Goal: Transaction & Acquisition: Purchase product/service

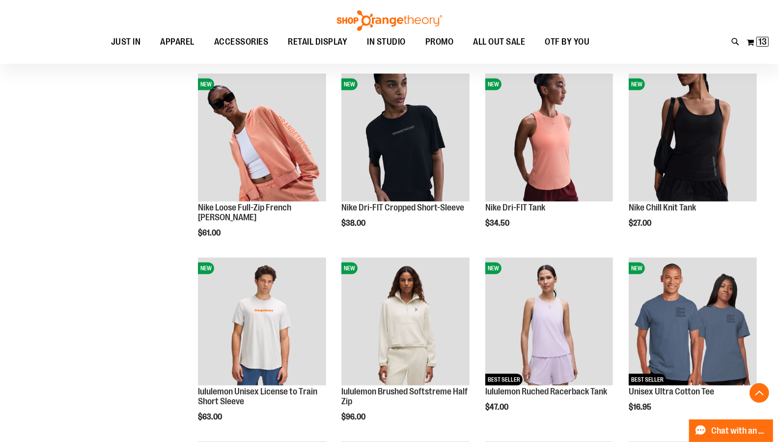
scroll to position [103, 0]
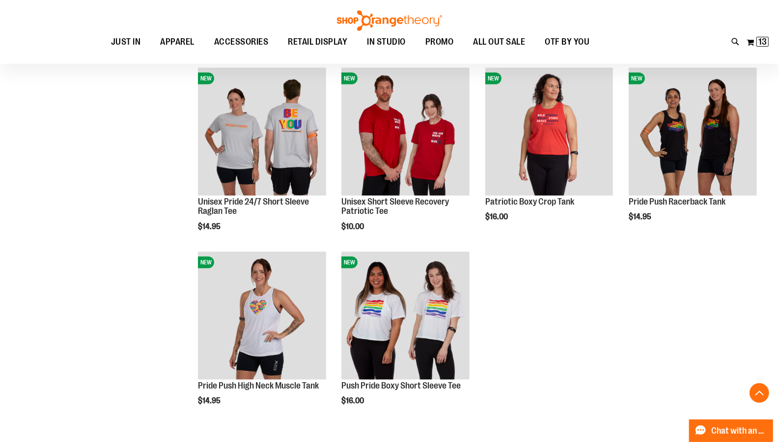
scroll to position [3803, 0]
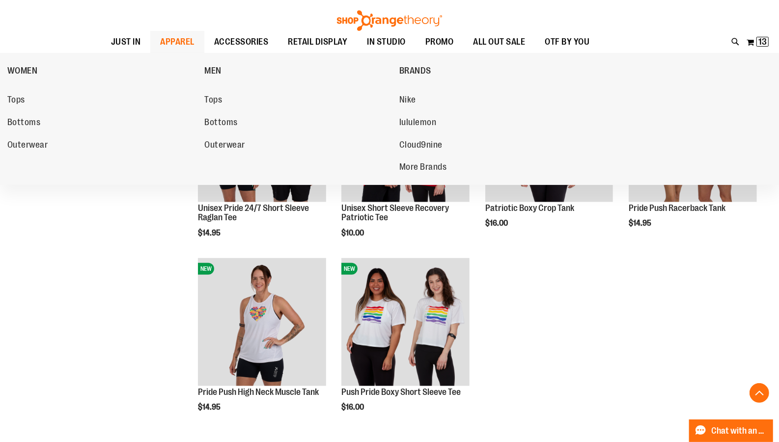
click at [180, 43] on span "APPAREL" at bounding box center [177, 42] width 34 height 22
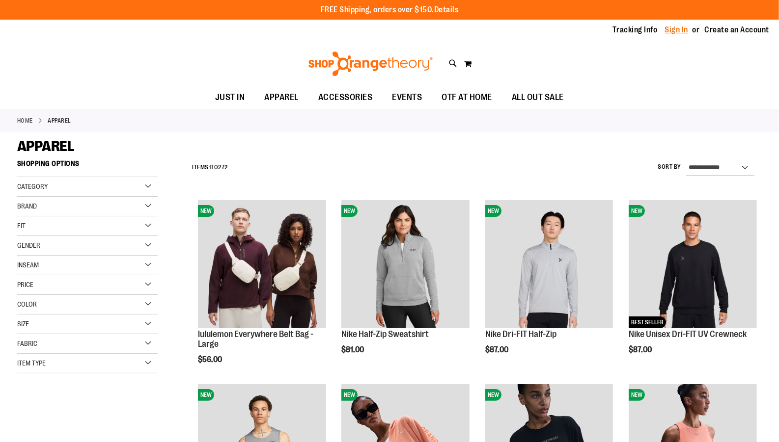
type input "**********"
click at [679, 28] on link "Sign In" at bounding box center [677, 30] width 24 height 11
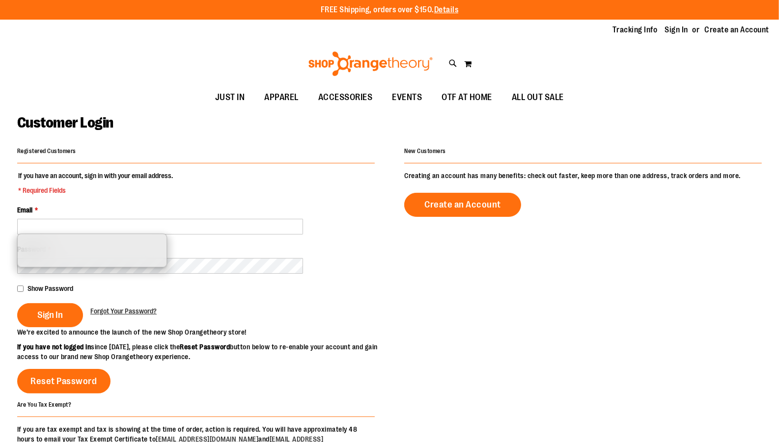
type input "**********"
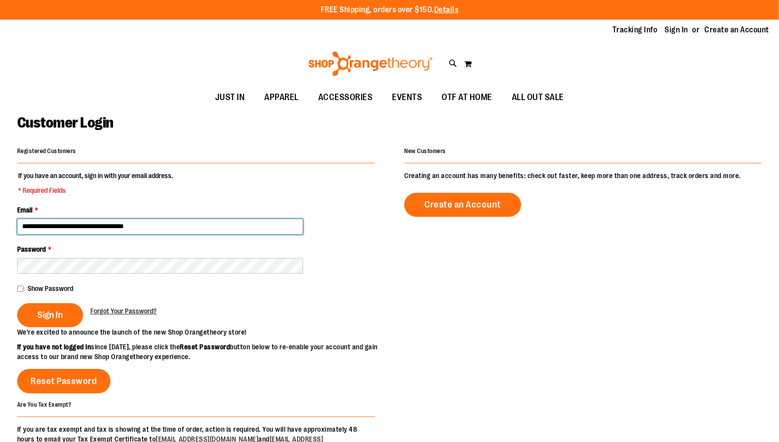
click at [80, 225] on input "**********" at bounding box center [160, 227] width 286 height 16
type input "**********"
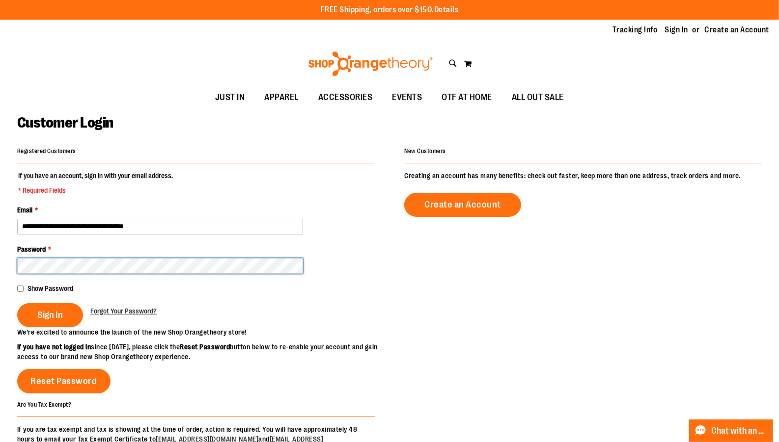
click at [17, 303] on button "Sign In" at bounding box center [50, 315] width 66 height 24
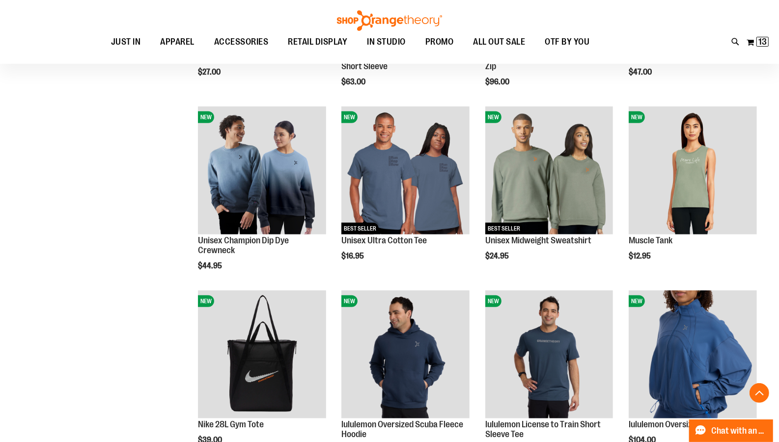
scroll to position [646, 0]
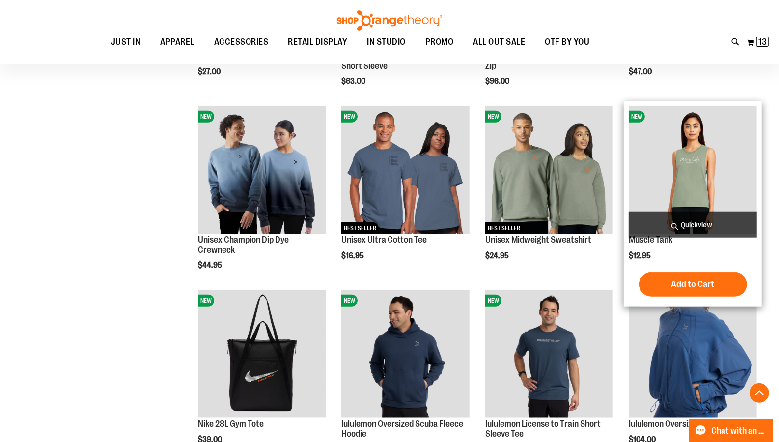
type input "**********"
click at [703, 228] on span "Quickview" at bounding box center [693, 225] width 128 height 26
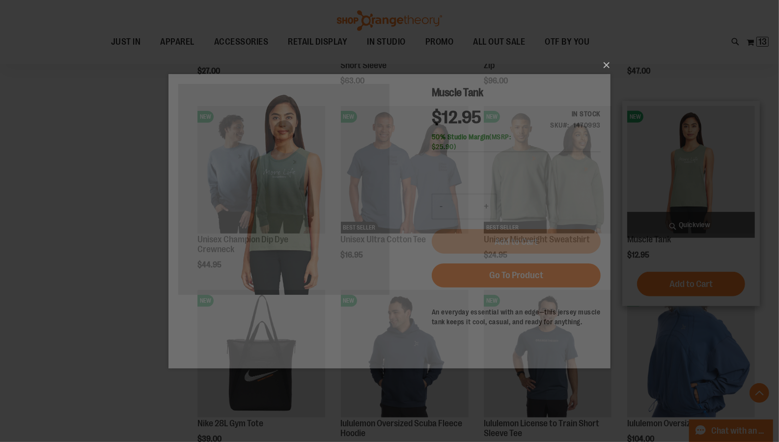
scroll to position [0, 0]
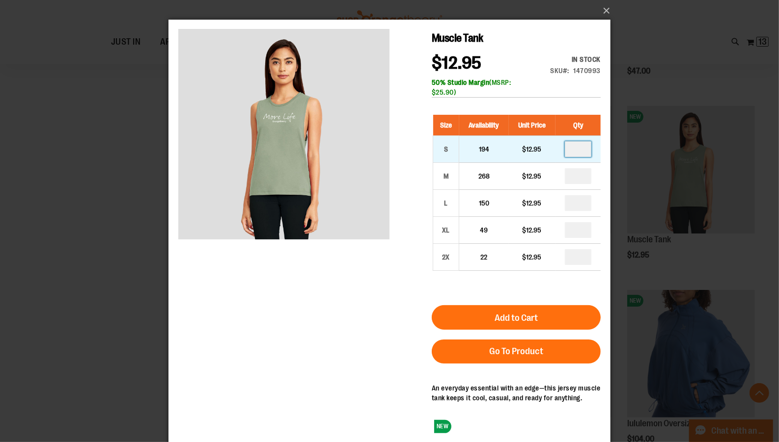
click at [584, 148] on input "*" at bounding box center [577, 149] width 27 height 16
click at [584, 148] on input "number" at bounding box center [577, 149] width 27 height 16
type input "*"
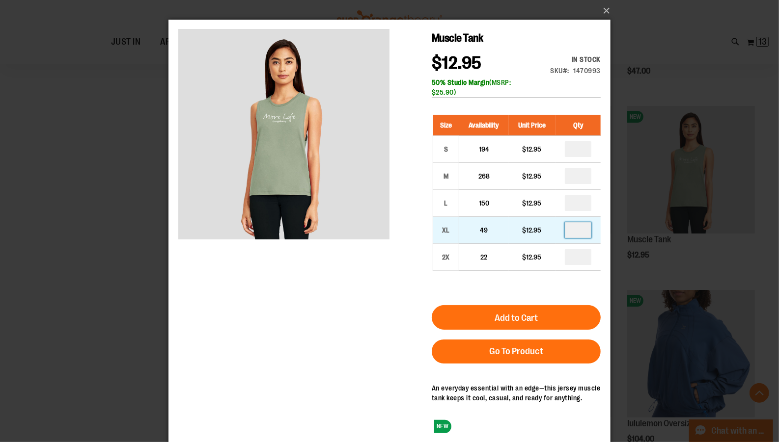
click at [582, 232] on input "*" at bounding box center [577, 230] width 27 height 16
type input "*"
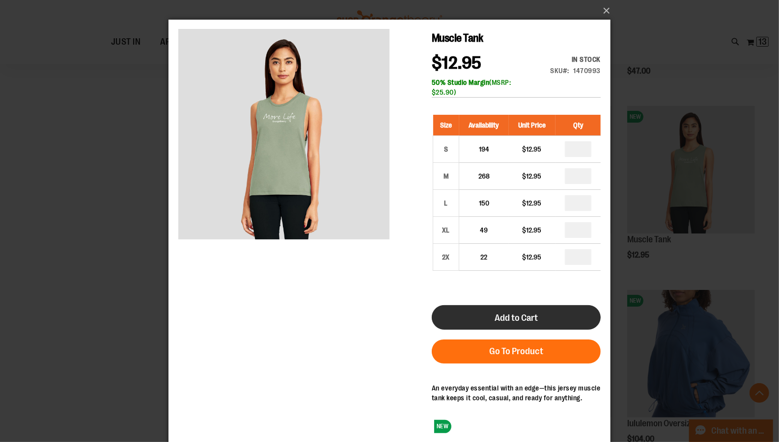
click at [510, 313] on span "Add to Cart" at bounding box center [515, 318] width 43 height 11
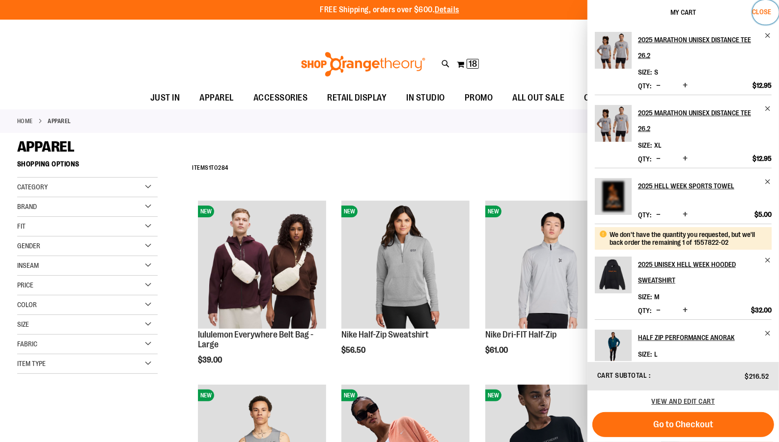
click at [762, 11] on span "Close" at bounding box center [761, 12] width 19 height 8
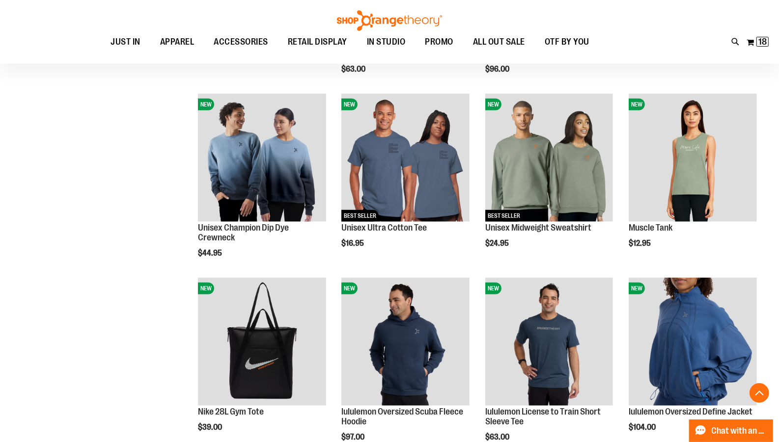
scroll to position [659, 0]
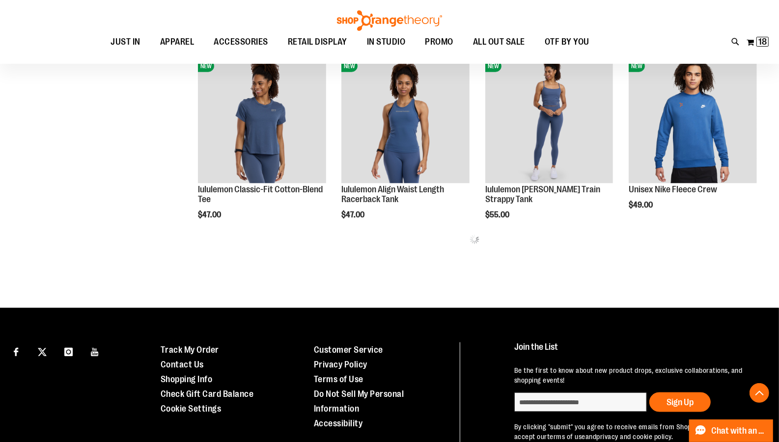
scroll to position [1123, 0]
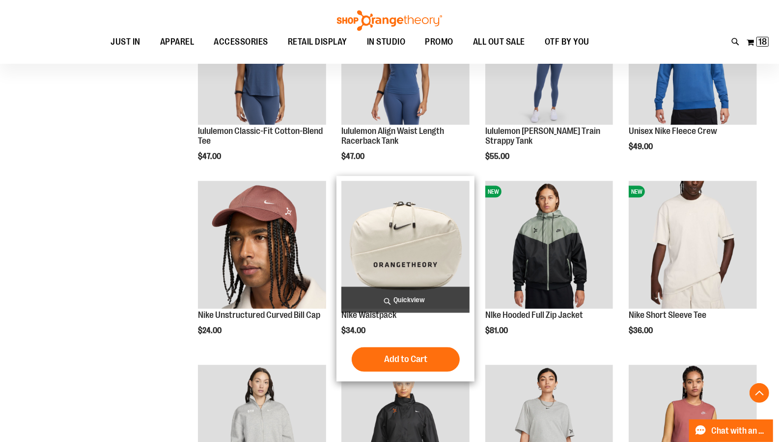
click at [403, 303] on span "Quickview" at bounding box center [405, 300] width 128 height 26
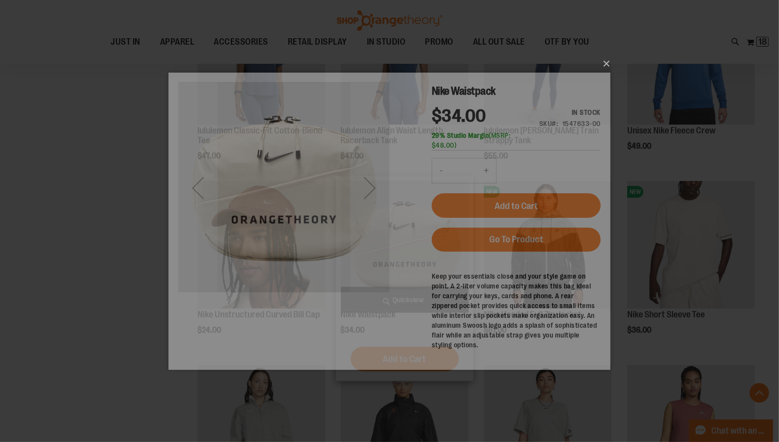
scroll to position [0, 0]
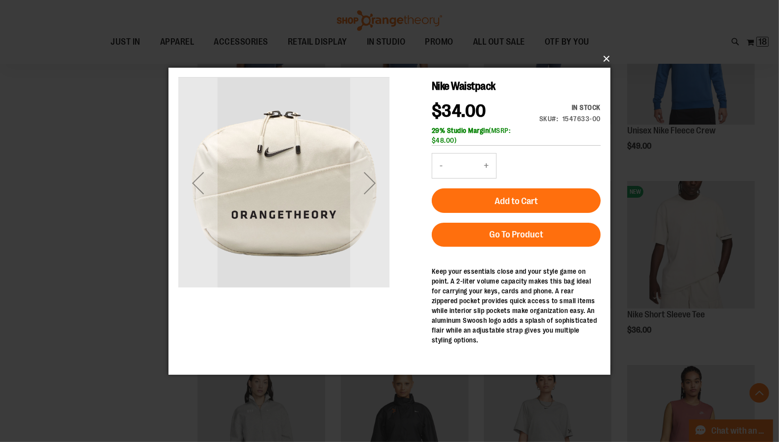
click at [606, 62] on button "×" at bounding box center [392, 59] width 442 height 22
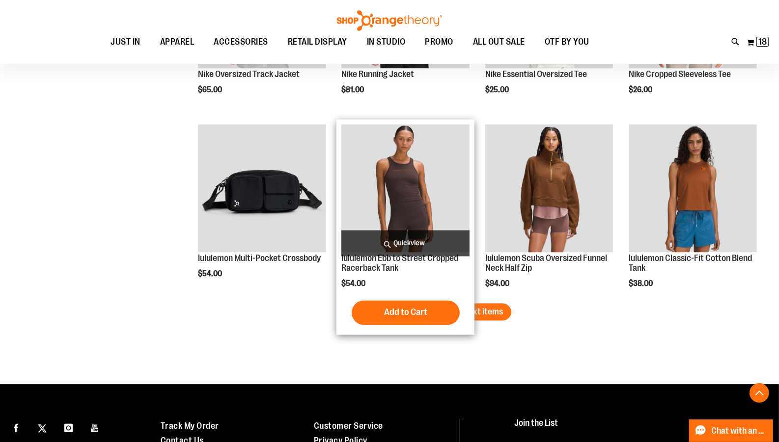
scroll to position [1556, 0]
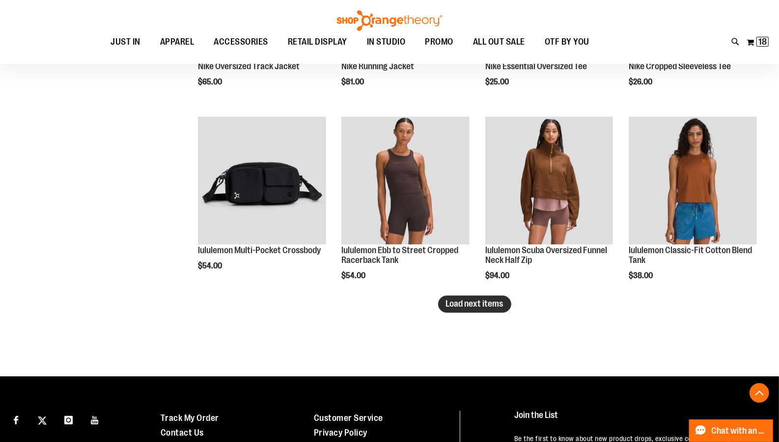
click at [480, 302] on span "Load next items" at bounding box center [474, 305] width 57 height 10
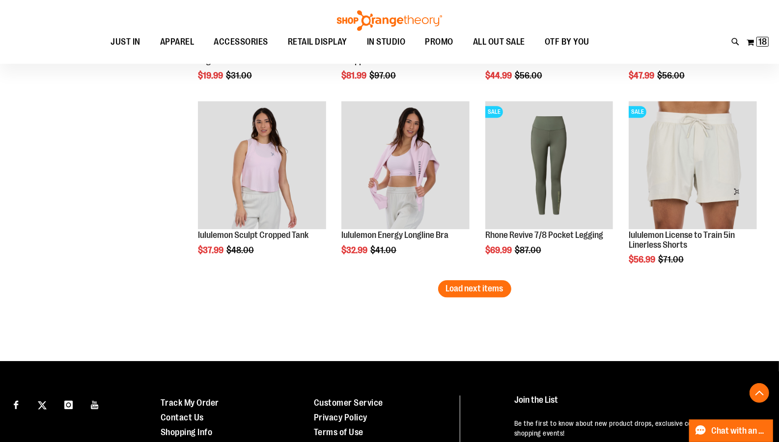
scroll to position [2125, 0]
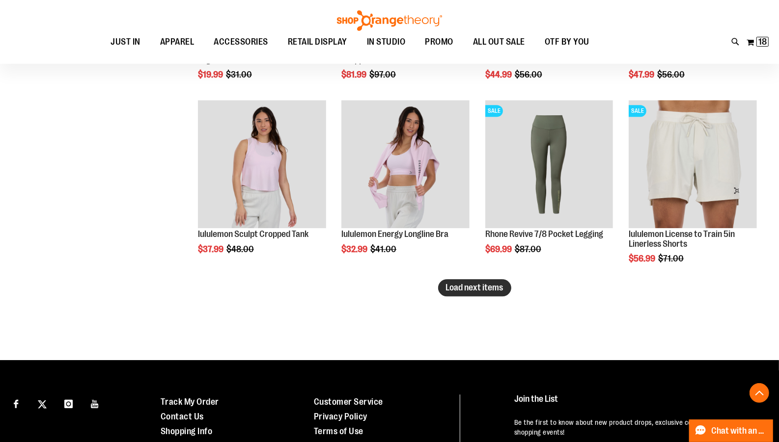
click at [457, 286] on span "Load next items" at bounding box center [474, 288] width 57 height 10
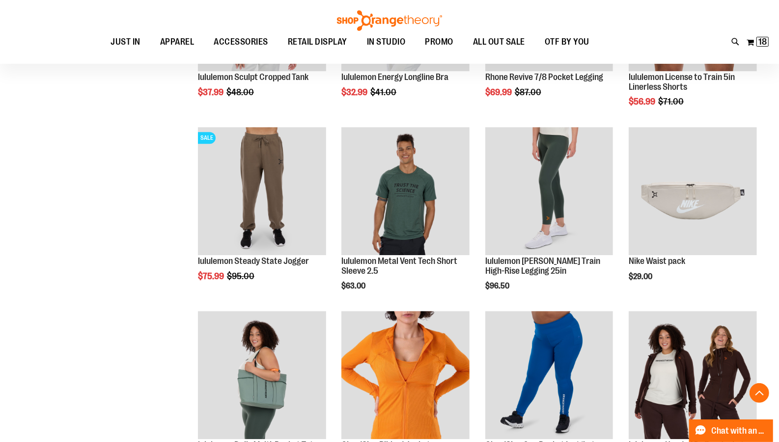
scroll to position [2284, 0]
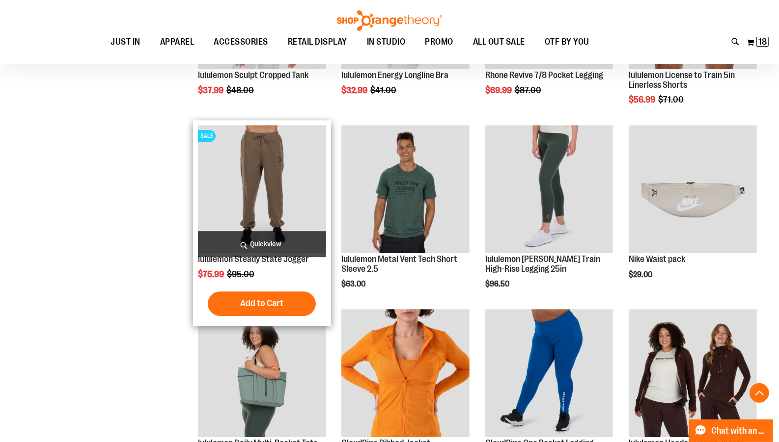
click at [264, 247] on span "Quickview" at bounding box center [262, 244] width 128 height 26
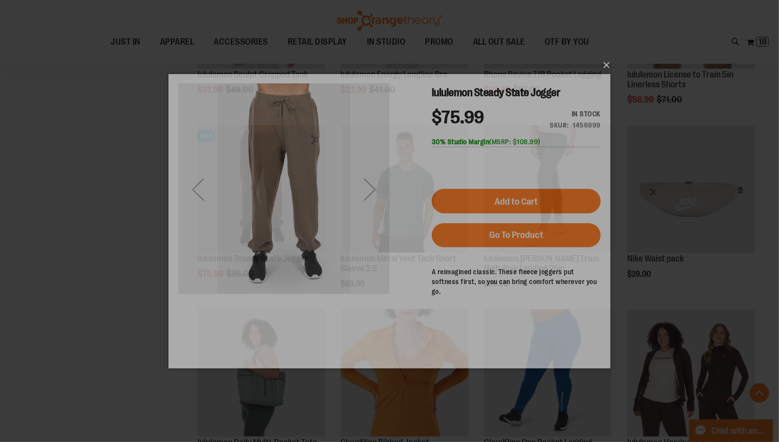
scroll to position [0, 0]
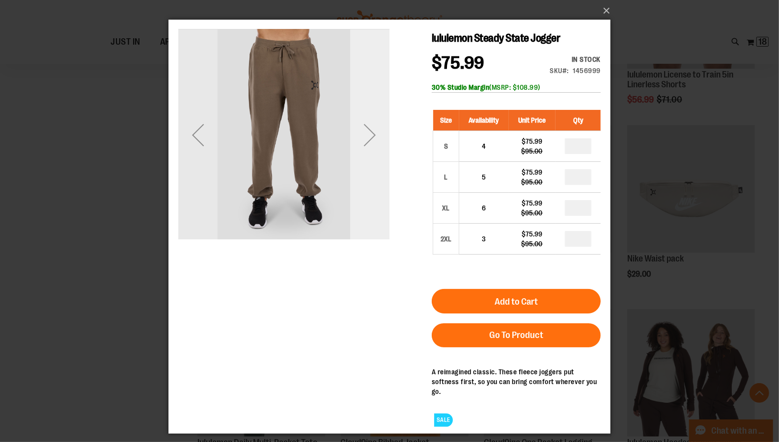
click at [371, 136] on div "Next" at bounding box center [369, 134] width 39 height 39
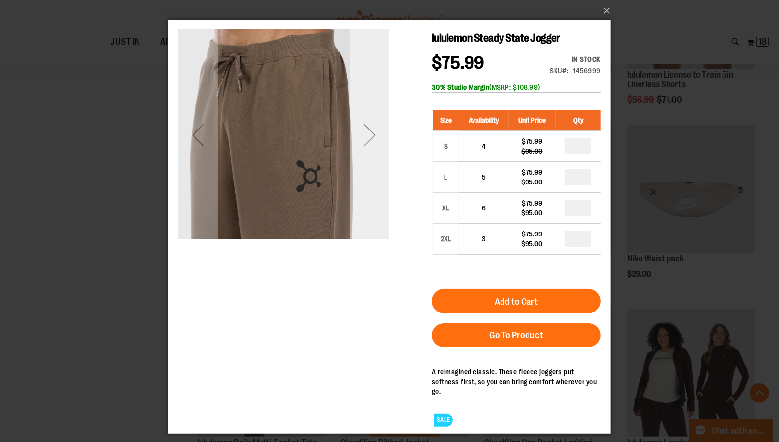
click at [370, 132] on div "Next" at bounding box center [369, 134] width 39 height 39
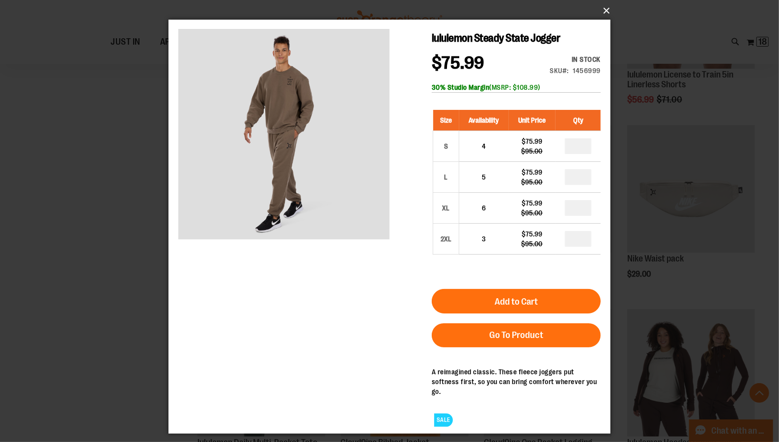
click at [606, 9] on button "×" at bounding box center [392, 11] width 442 height 22
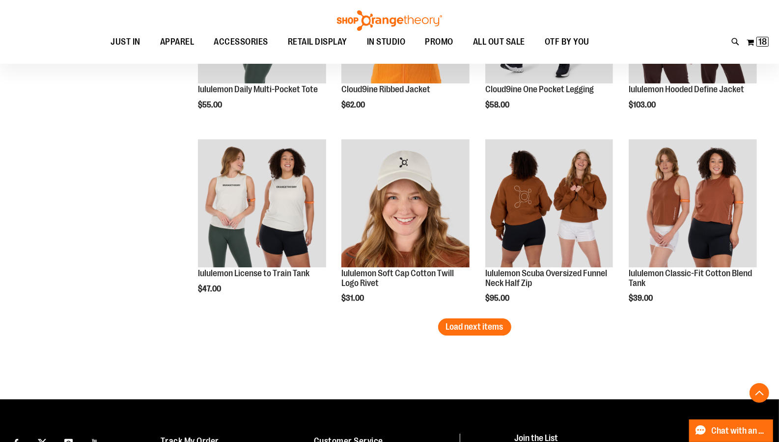
scroll to position [2640, 0]
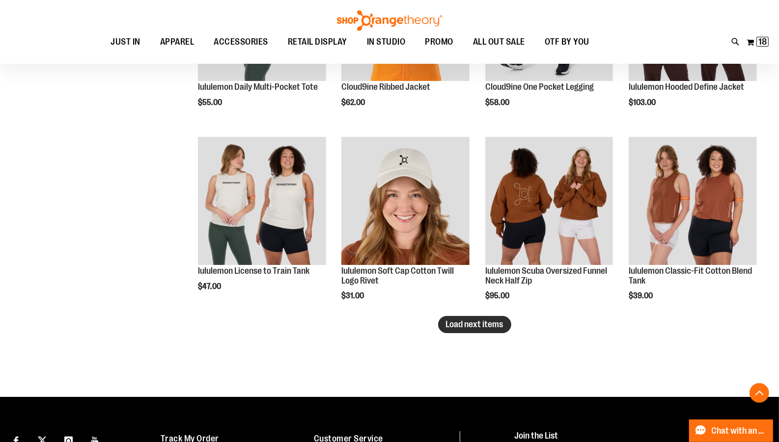
click at [493, 324] on span "Load next items" at bounding box center [474, 325] width 57 height 10
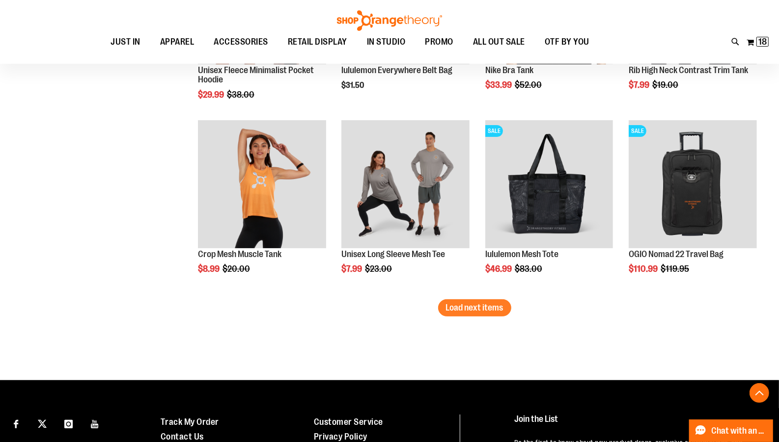
scroll to position [3215, 0]
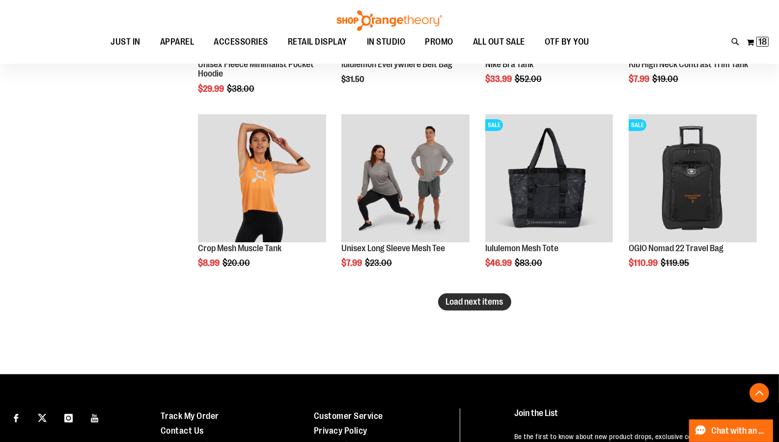
click at [460, 305] on span "Load next items" at bounding box center [474, 302] width 57 height 10
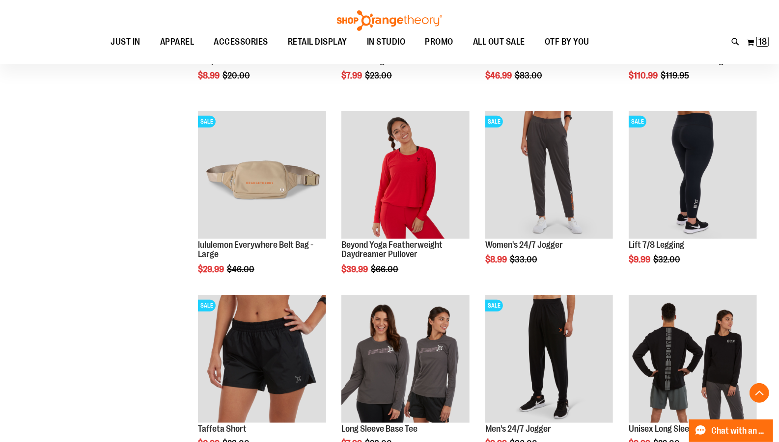
scroll to position [3417, 0]
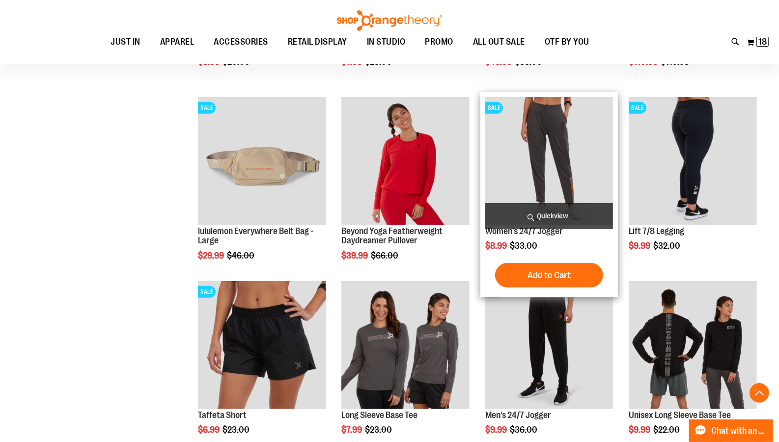
click at [540, 210] on span "Quickview" at bounding box center [549, 216] width 128 height 26
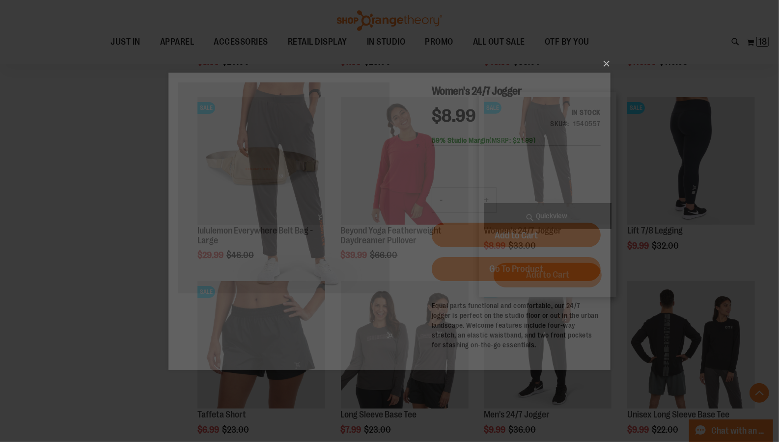
scroll to position [0, 0]
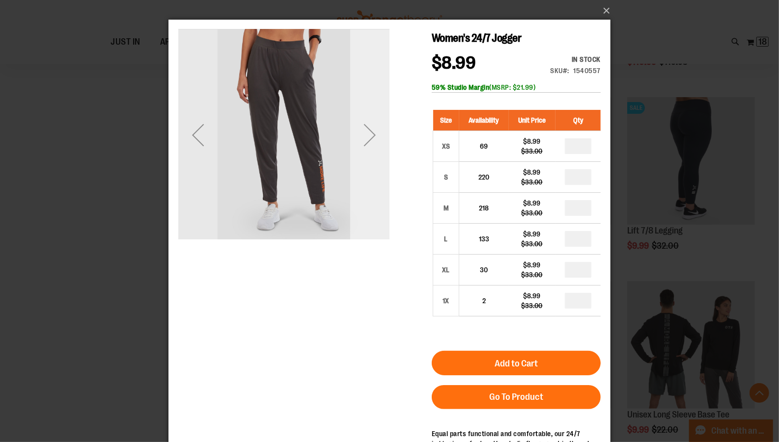
click at [368, 131] on div "Next" at bounding box center [369, 134] width 39 height 39
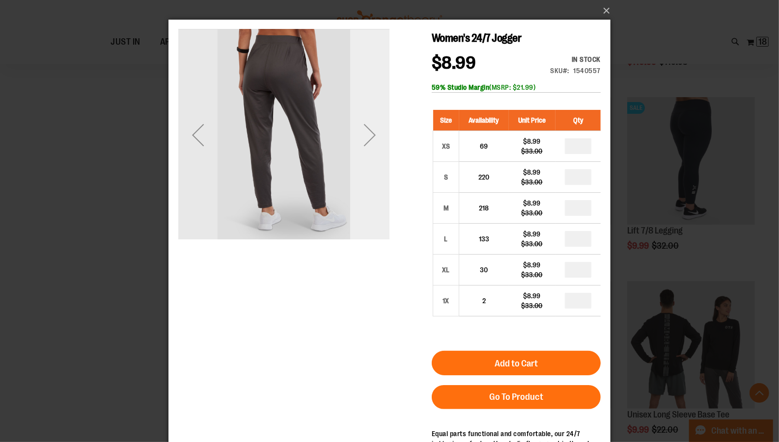
click at [368, 131] on div "Next" at bounding box center [369, 134] width 39 height 39
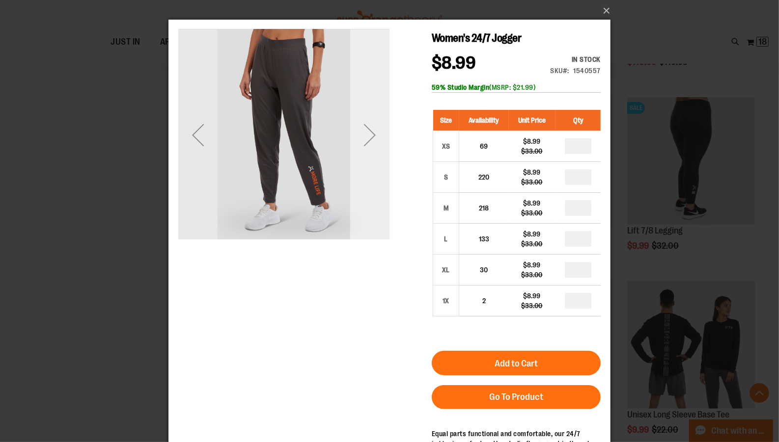
click at [368, 131] on div "Next" at bounding box center [369, 134] width 39 height 39
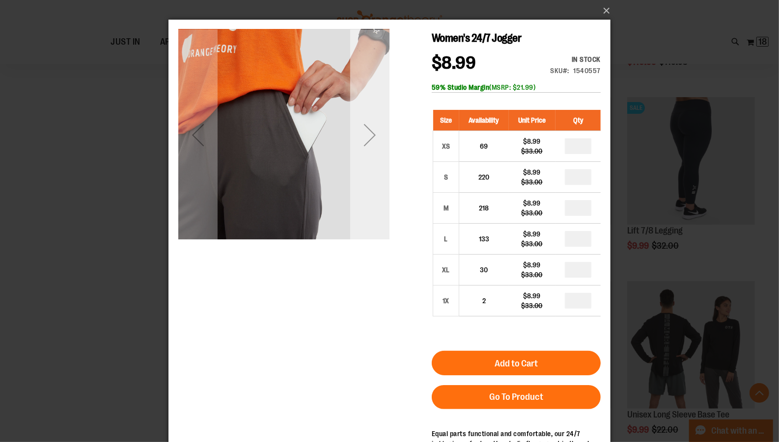
click at [368, 131] on div "Next" at bounding box center [369, 134] width 39 height 39
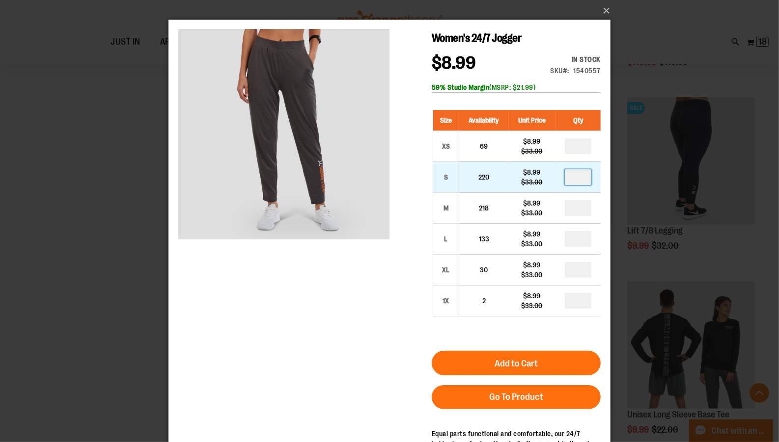
click at [584, 177] on input "number" at bounding box center [577, 177] width 27 height 16
type input "*"
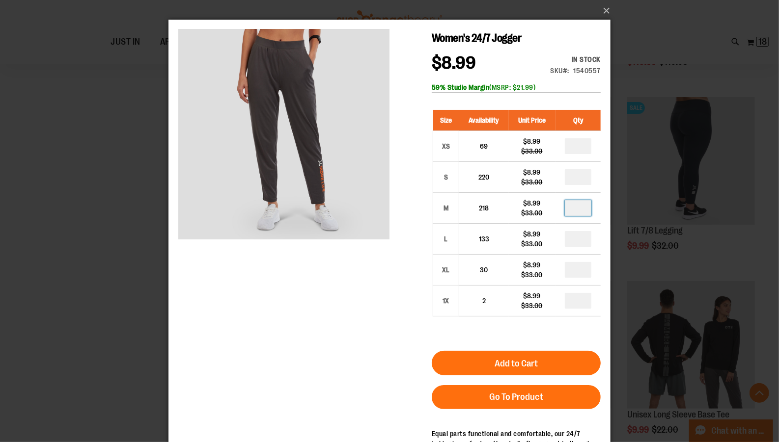
click at [581, 208] on input "*" at bounding box center [577, 208] width 27 height 16
type input "*"
click at [581, 240] on input "*" at bounding box center [577, 239] width 27 height 16
type input "*"
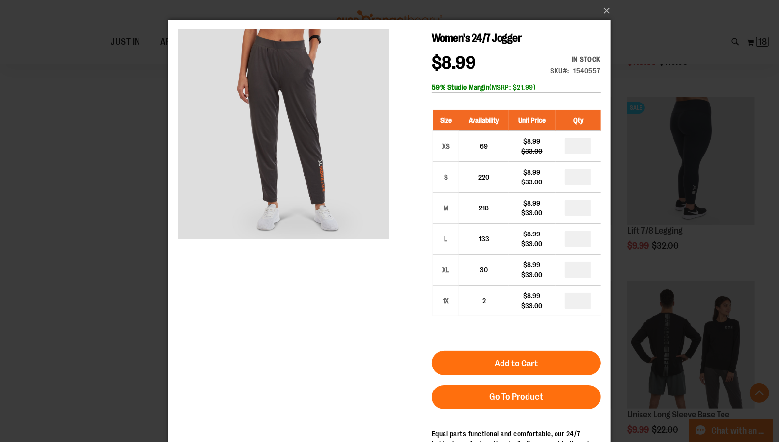
type input "*"
click at [403, 285] on div "Women's 24/7 Jogger $8.99 Regular Price $33.00 In stock Only %1 left SKU 154055…" at bounding box center [389, 272] width 422 height 487
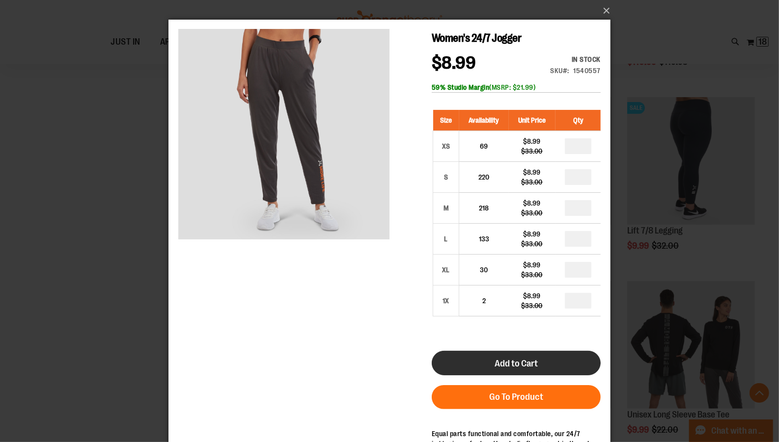
click at [513, 359] on span "Add to Cart" at bounding box center [515, 363] width 43 height 11
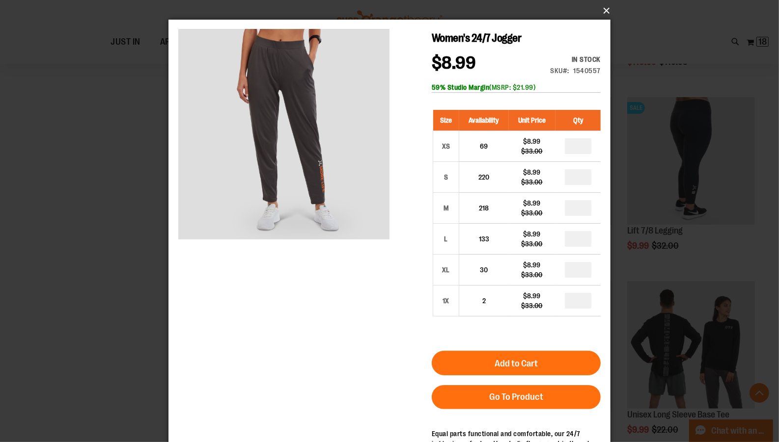
click at [605, 10] on button "×" at bounding box center [392, 11] width 442 height 22
click at [604, 8] on button "×" at bounding box center [392, 11] width 442 height 22
click at [607, 10] on button "×" at bounding box center [392, 11] width 442 height 22
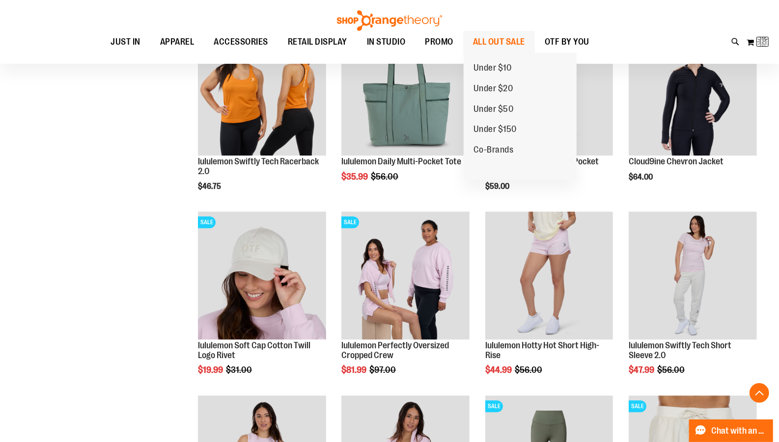
scroll to position [83, 0]
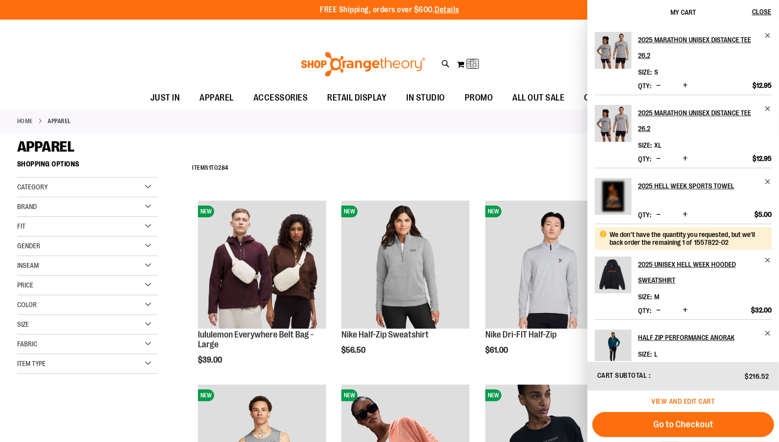
click at [674, 399] on span "View and edit cart" at bounding box center [683, 402] width 63 height 8
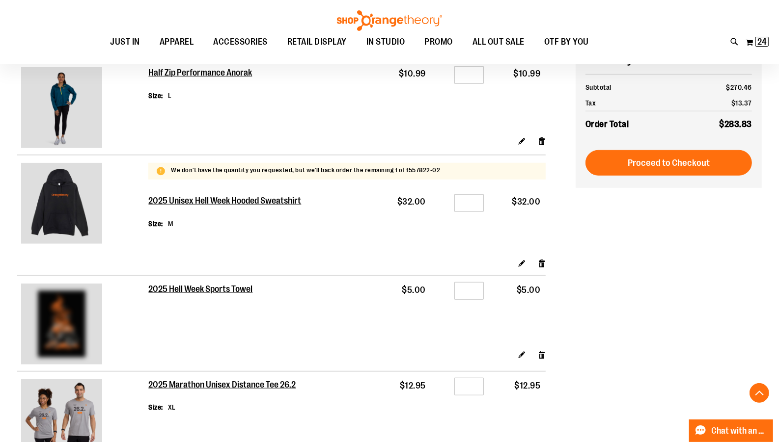
scroll to position [565, 0]
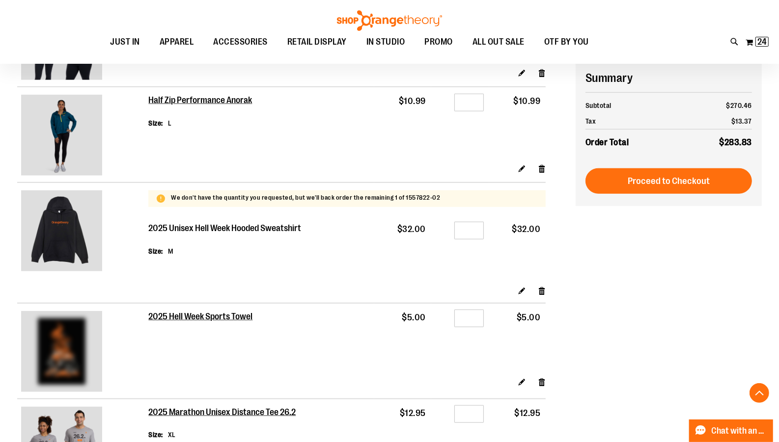
type input "**********"
click at [226, 230] on h2 "2025 Unisex Hell Week Hooded Sweatshirt" at bounding box center [225, 228] width 154 height 11
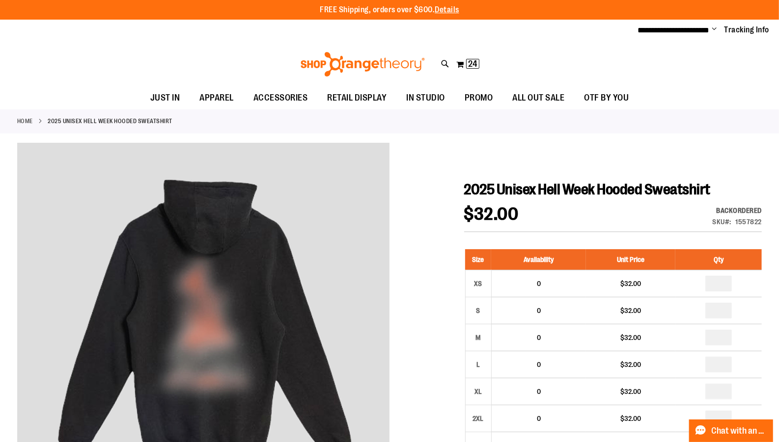
type input "**********"
click at [453, 58] on div "Toggle Nav Search Popular Suggestions Advanced Search" at bounding box center [389, 64] width 779 height 45
click at [459, 61] on button "My Cart 24 24 items" at bounding box center [468, 64] width 24 height 16
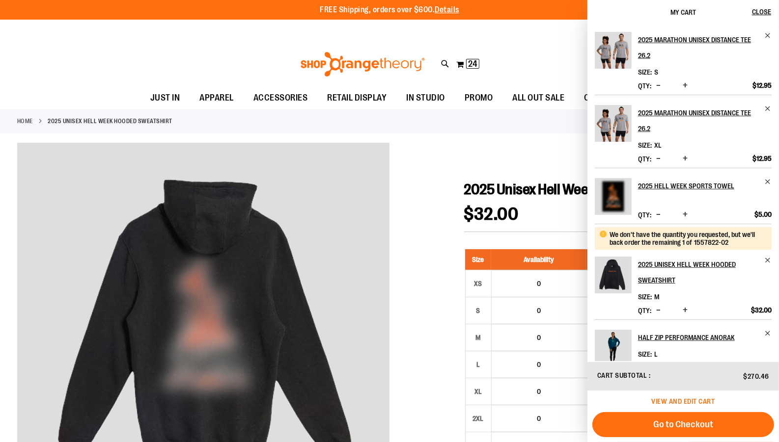
click at [690, 405] on span "View and edit cart" at bounding box center [683, 402] width 63 height 8
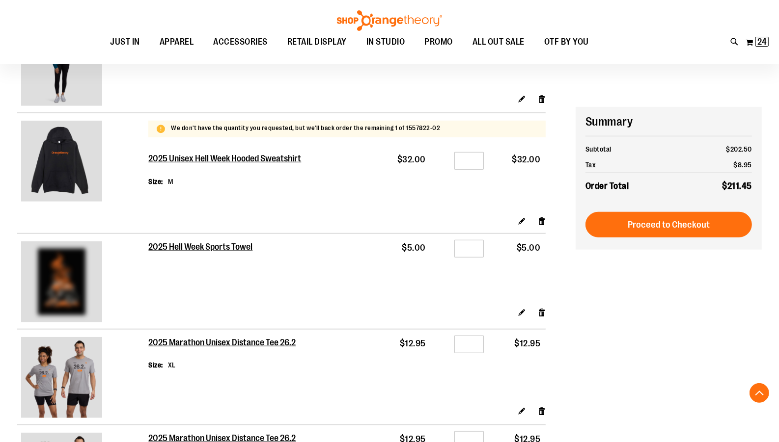
scroll to position [678, 0]
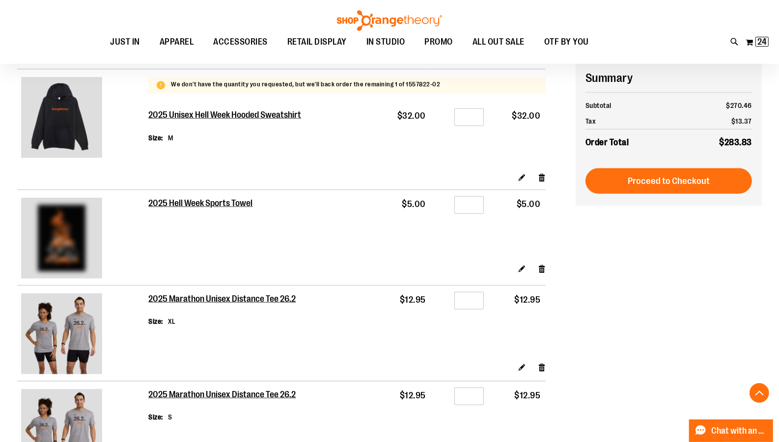
type input "**********"
click at [168, 110] on td "2025 Unisex Hell Week Hooded Sweatshirt Size M" at bounding box center [261, 137] width 226 height 71
click at [172, 114] on h2 "2025 Unisex Hell Week Hooded Sweatshirt" at bounding box center [225, 115] width 154 height 11
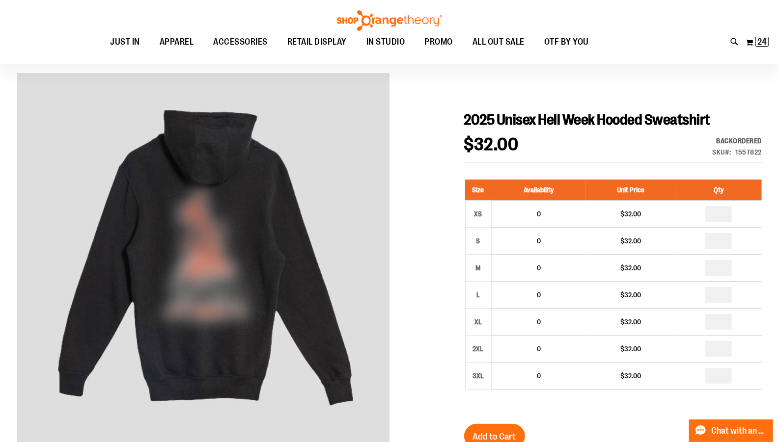
scroll to position [72, 0]
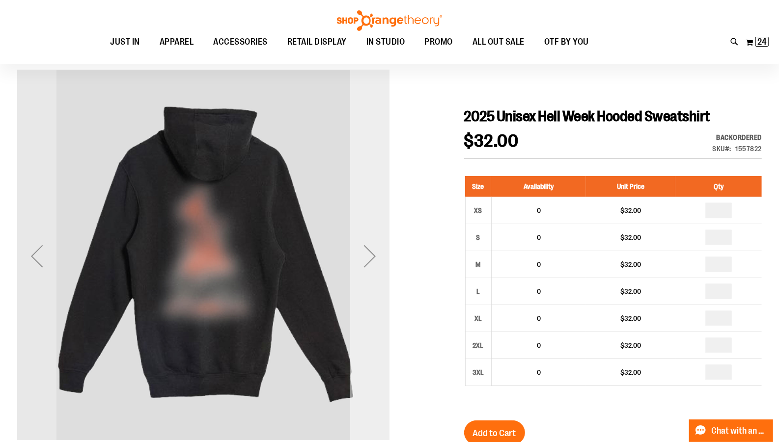
type input "**********"
click at [371, 251] on div "Next" at bounding box center [369, 256] width 39 height 39
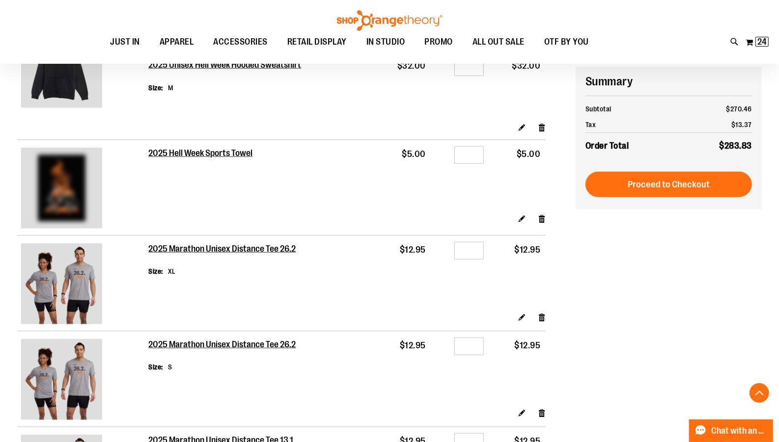
scroll to position [618, 0]
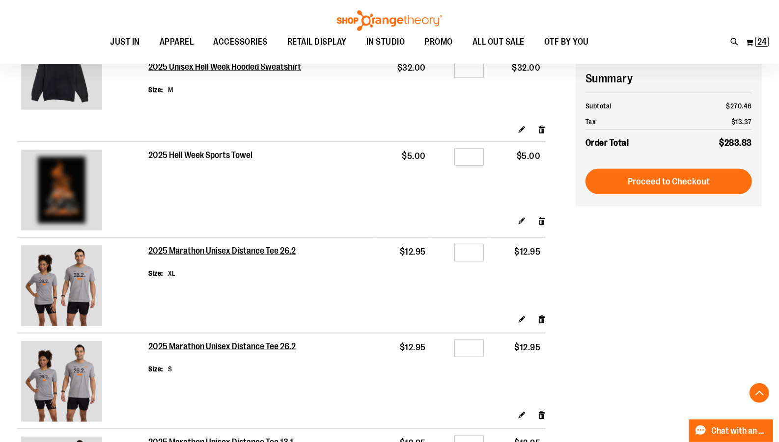
type input "**********"
click at [240, 152] on h2 "2025 Hell Week Sports Towel" at bounding box center [200, 155] width 105 height 11
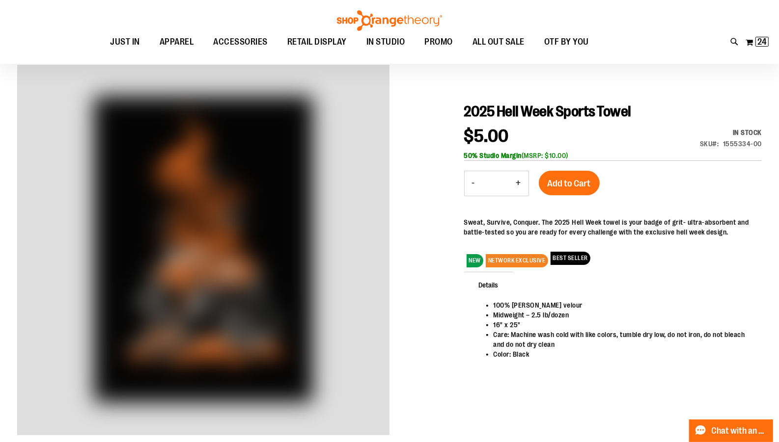
scroll to position [74, 0]
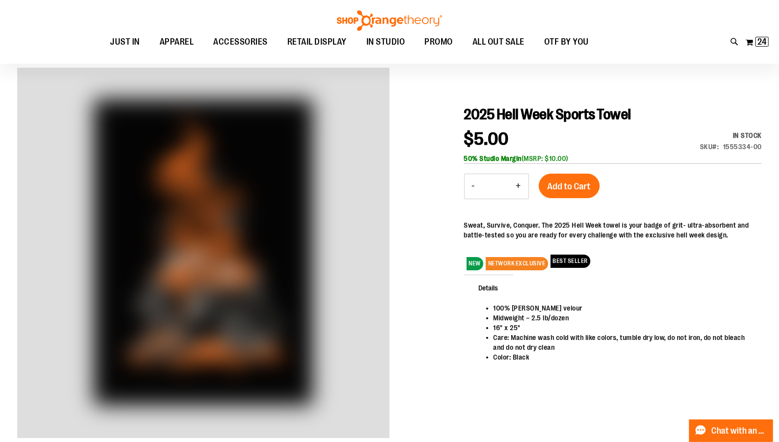
type input "**********"
drag, startPoint x: 568, startPoint y: 157, endPoint x: 548, endPoint y: 155, distance: 20.2
click at [548, 155] on div "50% Studio Margin (MSRP: $10.00)" at bounding box center [613, 159] width 298 height 10
click at [442, 156] on div at bounding box center [389, 260] width 744 height 384
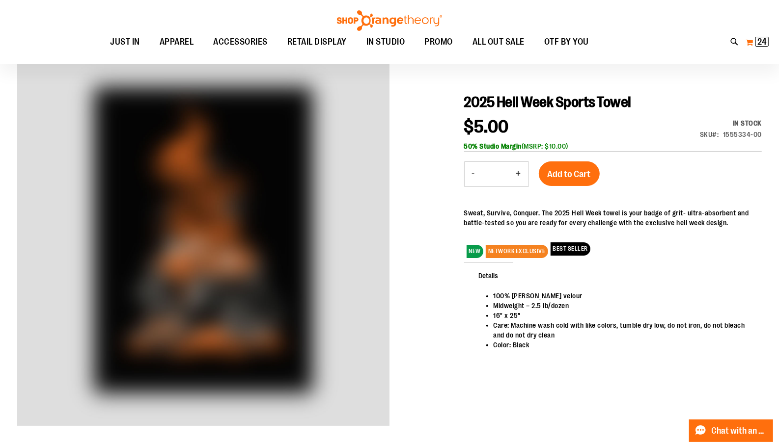
click at [753, 40] on button "My Cart 24 24 items" at bounding box center [757, 42] width 24 height 16
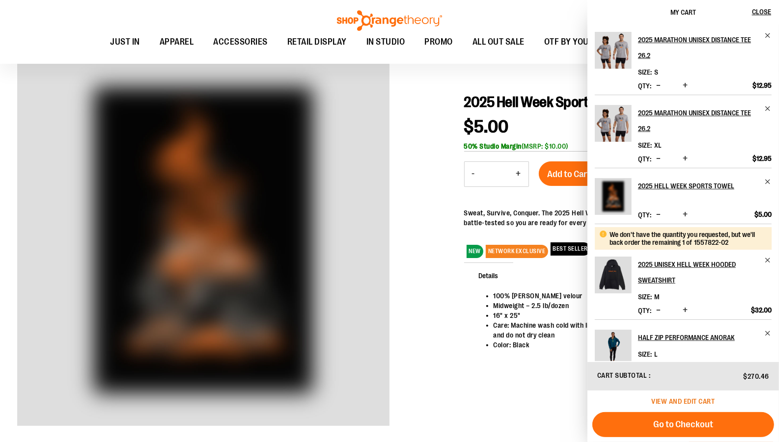
click at [676, 404] on span "View and edit cart" at bounding box center [683, 402] width 63 height 8
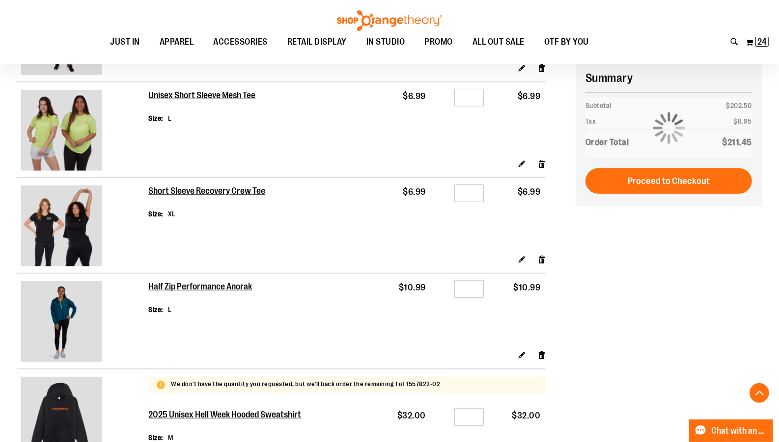
scroll to position [391, 0]
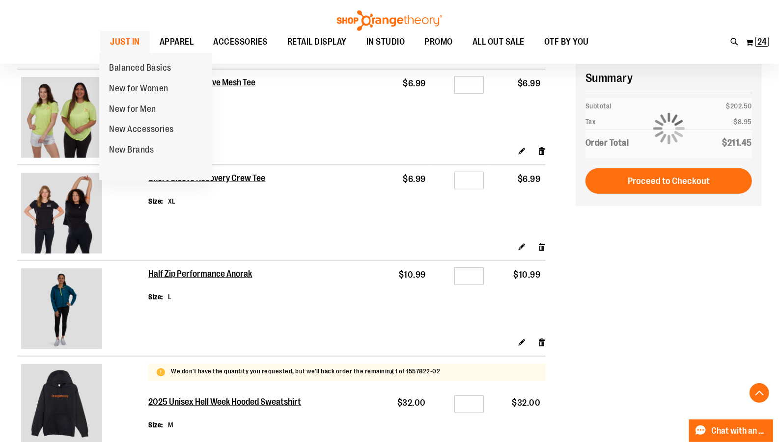
type input "**********"
click at [128, 47] on span "JUST IN" at bounding box center [125, 42] width 30 height 22
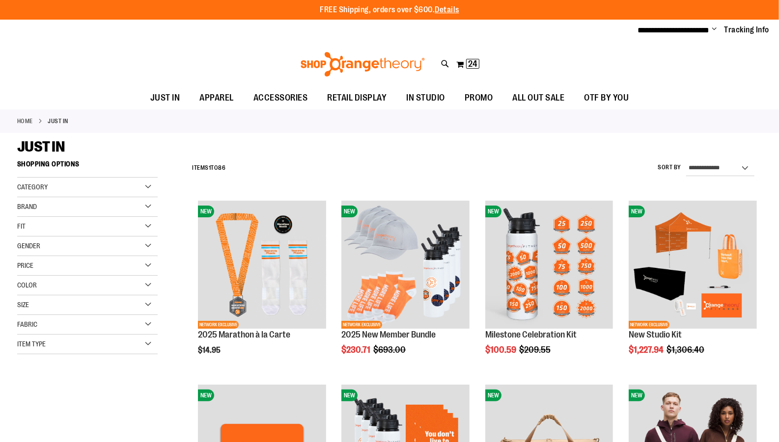
type input "**********"
click at [732, 165] on select "**********" at bounding box center [720, 169] width 68 height 16
select select "**********"
click at [686, 161] on select "**********" at bounding box center [720, 169] width 68 height 16
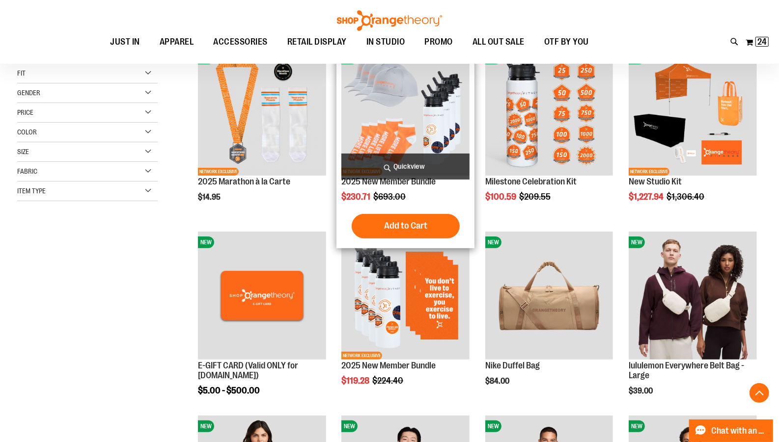
scroll to position [155, 0]
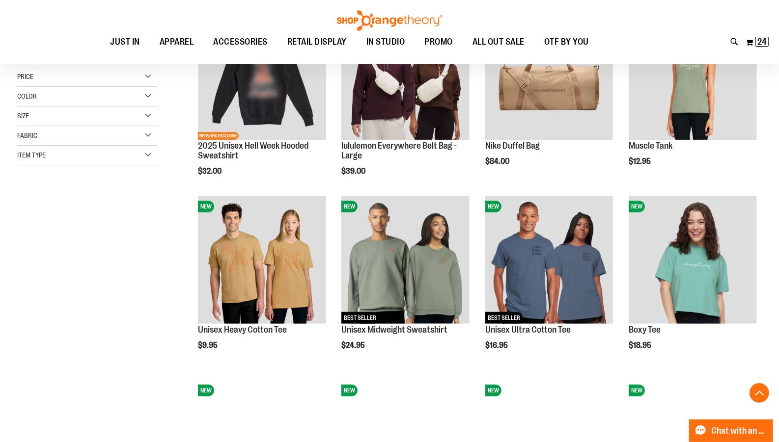
scroll to position [193, 0]
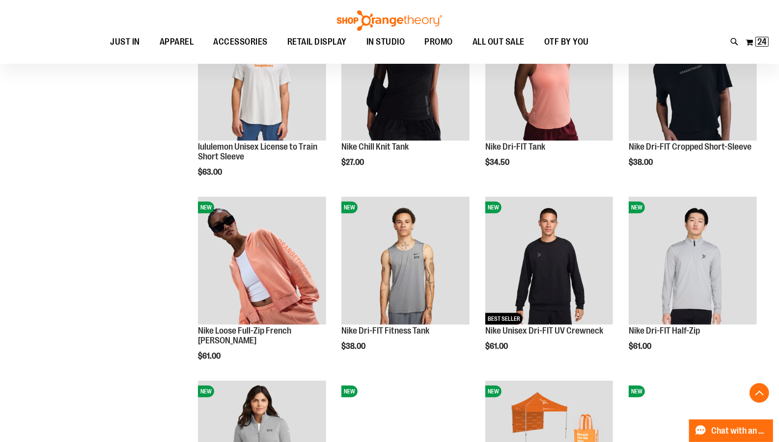
scroll to position [749, 0]
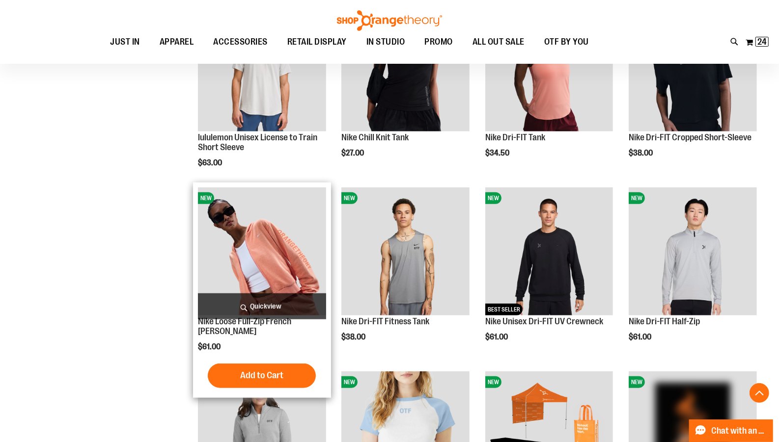
click at [250, 306] on span "Quickview" at bounding box center [262, 307] width 128 height 26
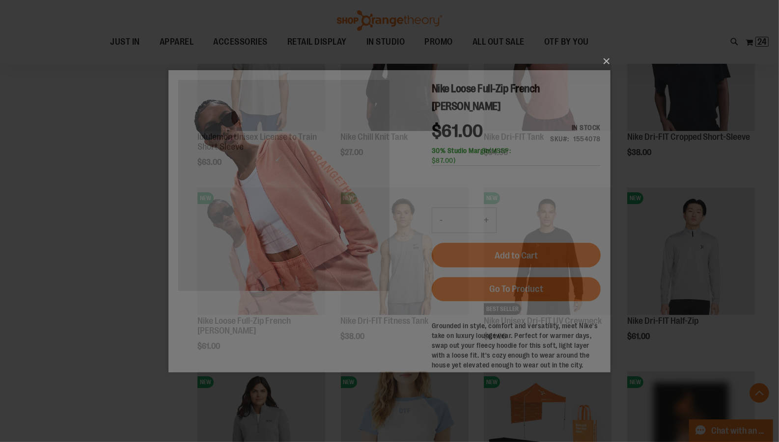
scroll to position [0, 0]
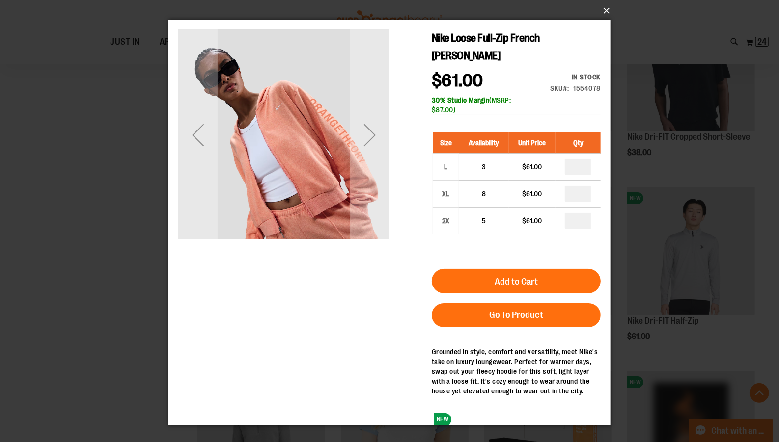
click at [604, 10] on button "×" at bounding box center [392, 11] width 442 height 22
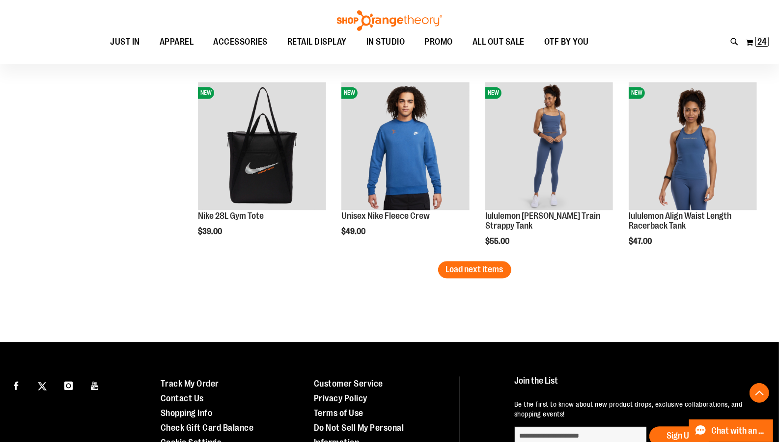
scroll to position [1593, 0]
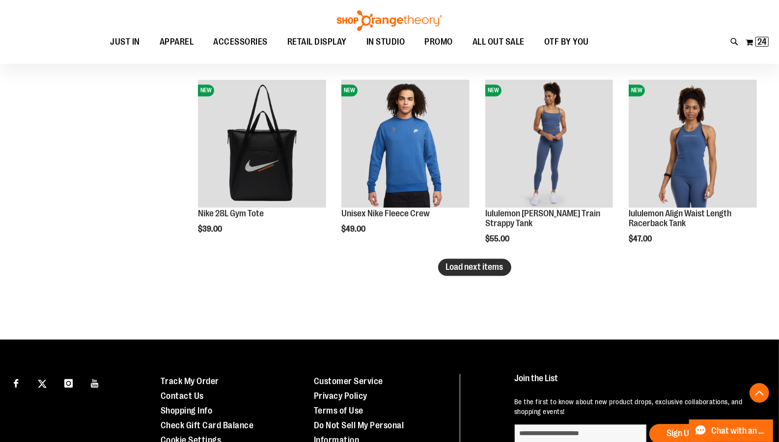
click at [477, 266] on span "Load next items" at bounding box center [474, 267] width 57 height 10
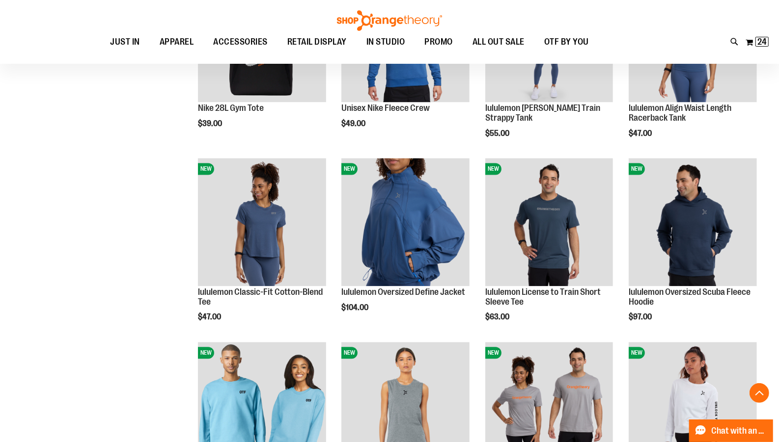
scroll to position [1707, 0]
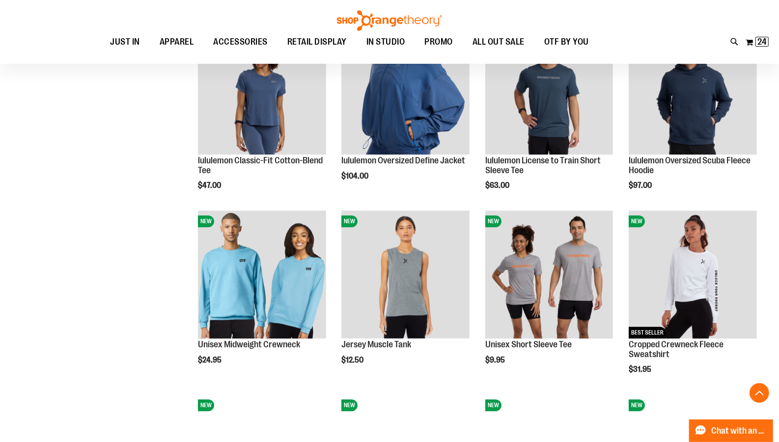
scroll to position [1833, 0]
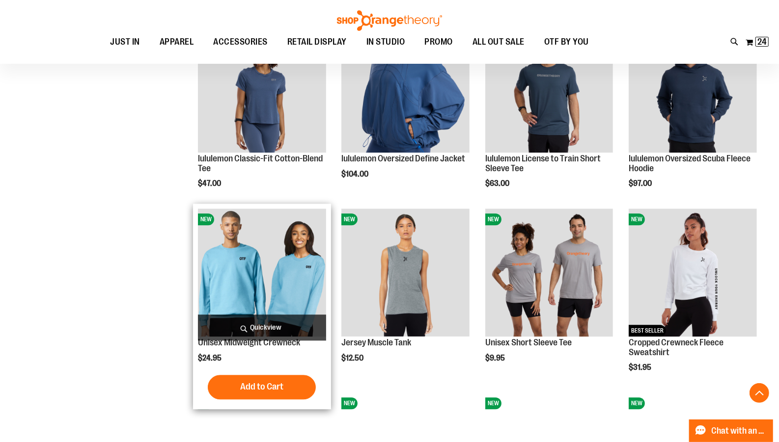
click at [237, 322] on span "Quickview" at bounding box center [262, 328] width 128 height 26
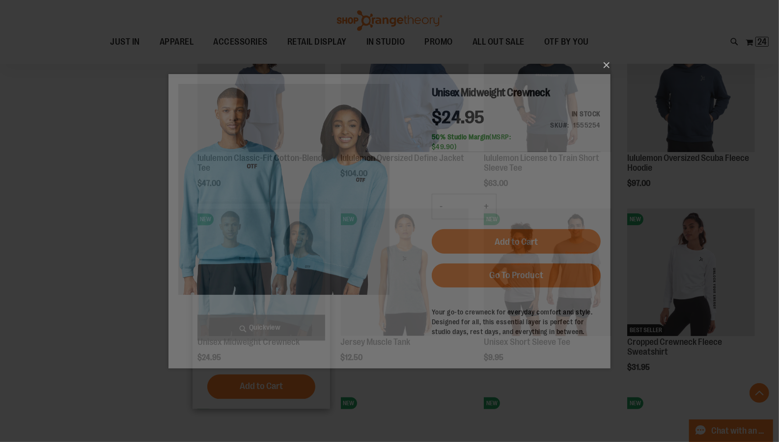
scroll to position [0, 0]
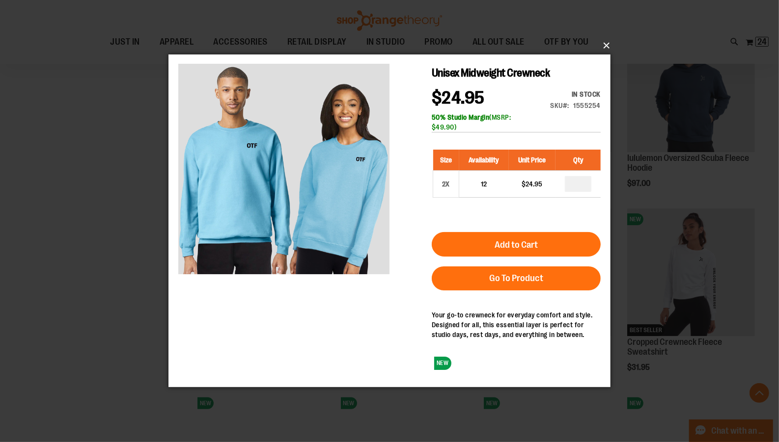
click at [609, 43] on button "×" at bounding box center [392, 46] width 442 height 22
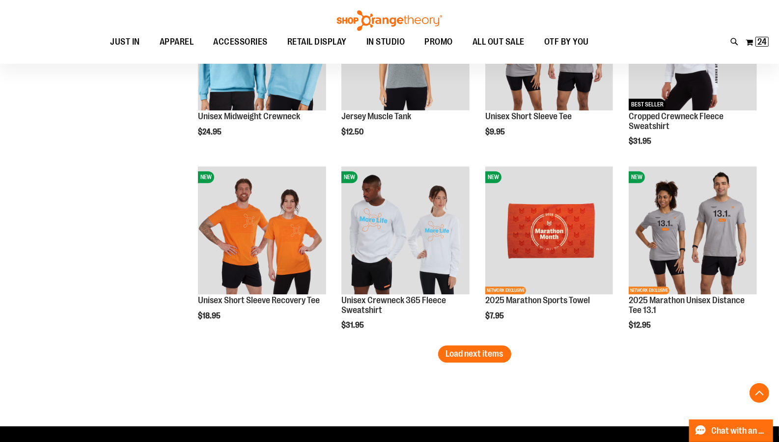
scroll to position [2060, 0]
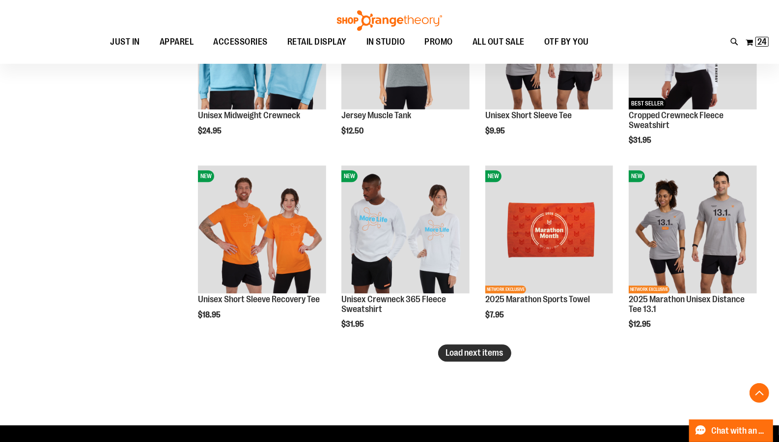
click at [461, 357] on span "Load next items" at bounding box center [474, 353] width 57 height 10
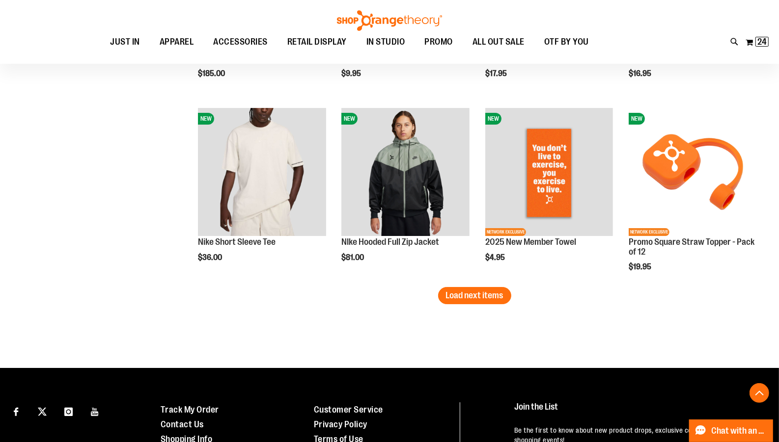
scroll to position [2674, 0]
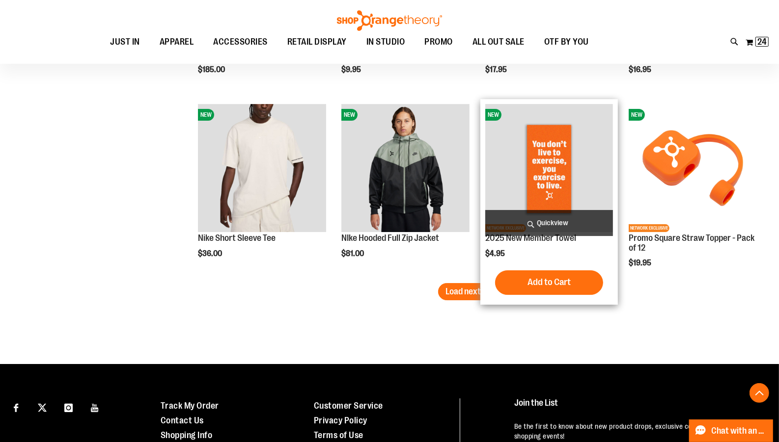
click at [489, 291] on div "Add to Cart In stock" at bounding box center [549, 283] width 128 height 25
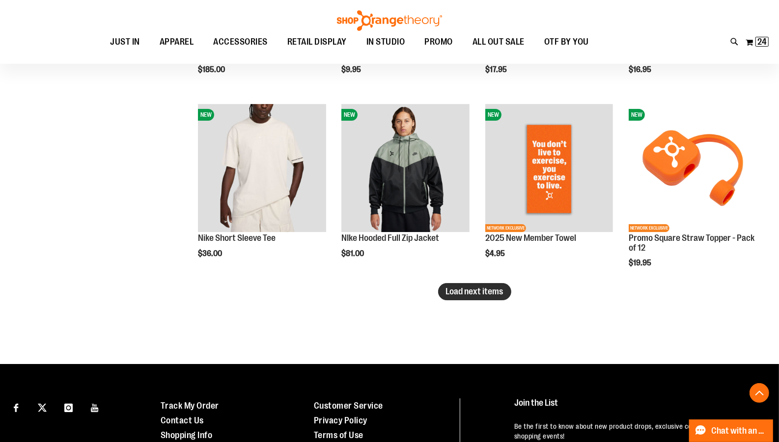
click at [466, 294] on span "Load next items" at bounding box center [474, 292] width 57 height 10
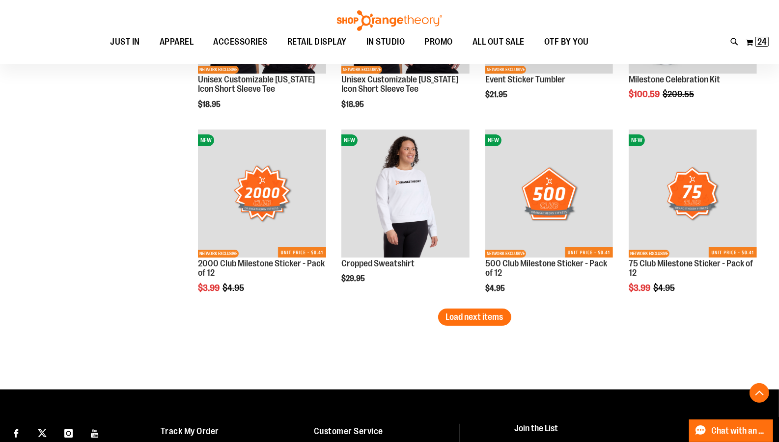
scroll to position [3202, 0]
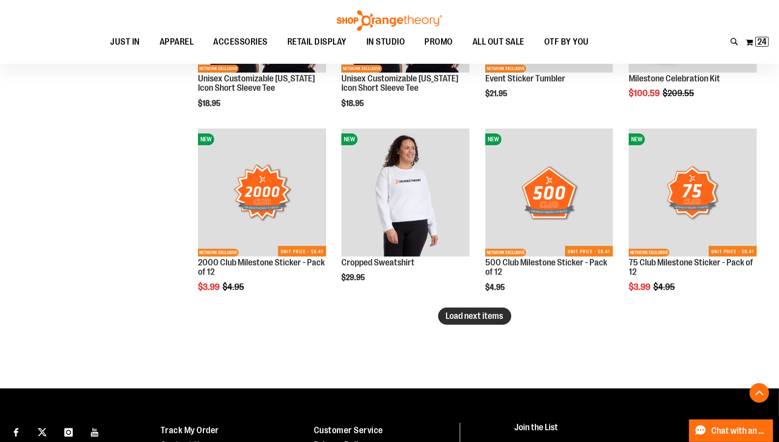
click at [499, 316] on span "Load next items" at bounding box center [474, 316] width 57 height 10
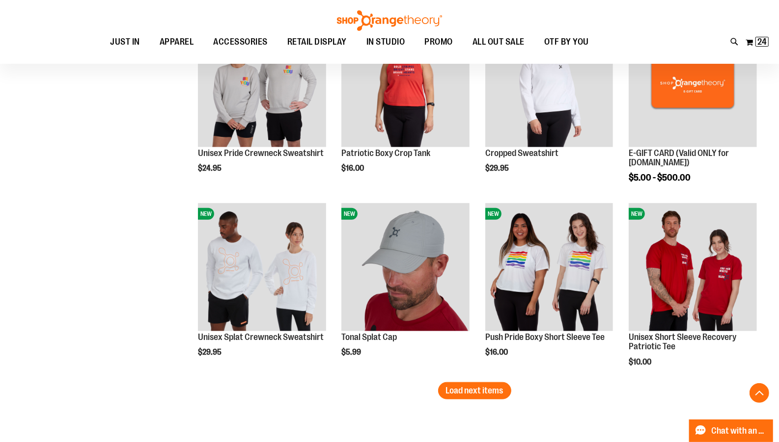
scroll to position [3684, 0]
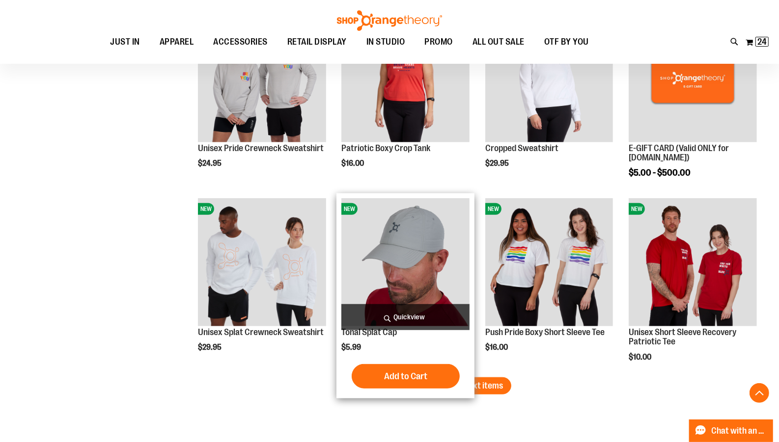
click at [468, 384] on div "Add to Cart In stock" at bounding box center [405, 376] width 128 height 25
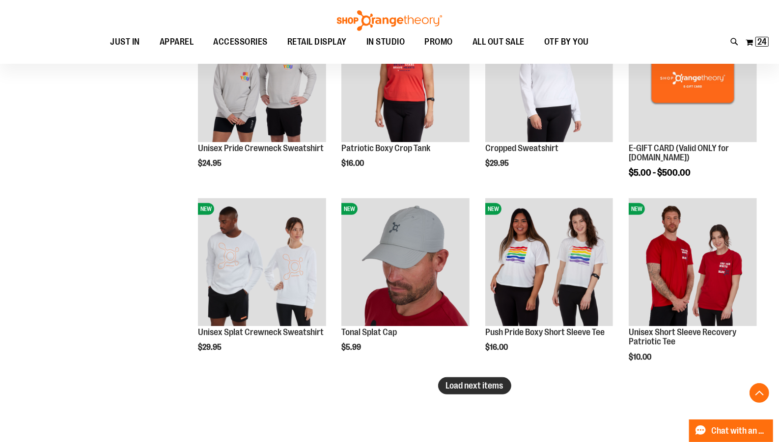
click at [485, 392] on button "Load next items" at bounding box center [474, 386] width 73 height 17
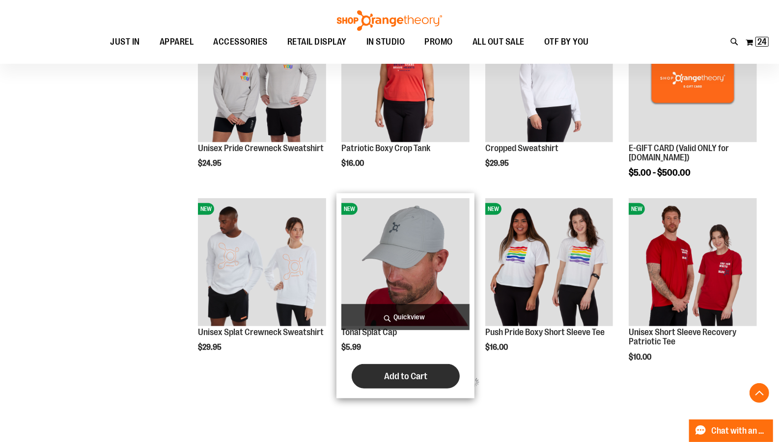
click at [411, 376] on span "Add to Cart" at bounding box center [405, 376] width 43 height 11
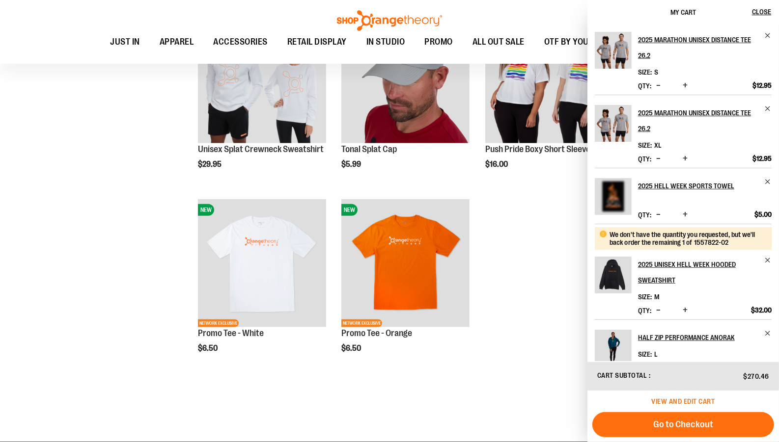
click at [683, 405] on span "View and edit cart" at bounding box center [683, 402] width 63 height 8
click at [677, 405] on span "View and edit cart" at bounding box center [683, 402] width 63 height 8
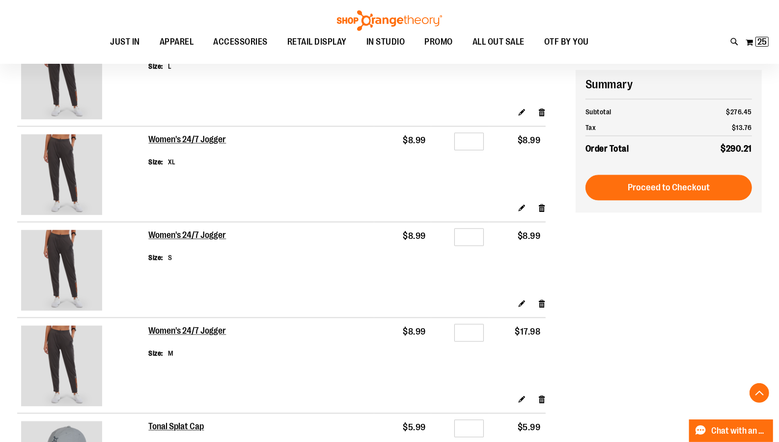
scroll to position [1594, 0]
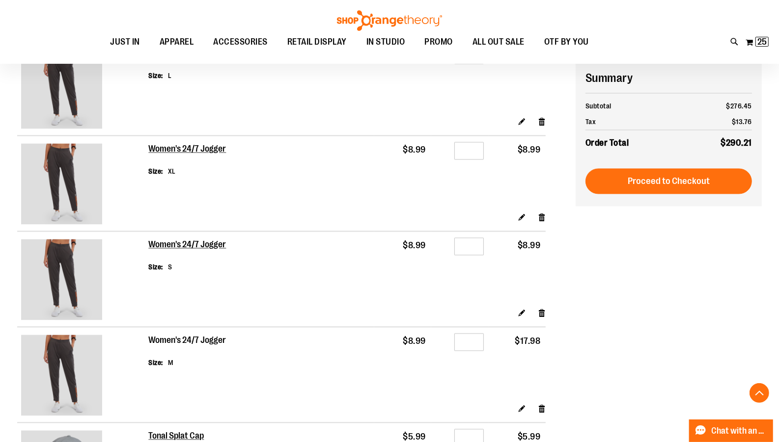
type input "**********"
click at [195, 343] on h2 "Women's 24/7 Jogger" at bounding box center [187, 340] width 79 height 11
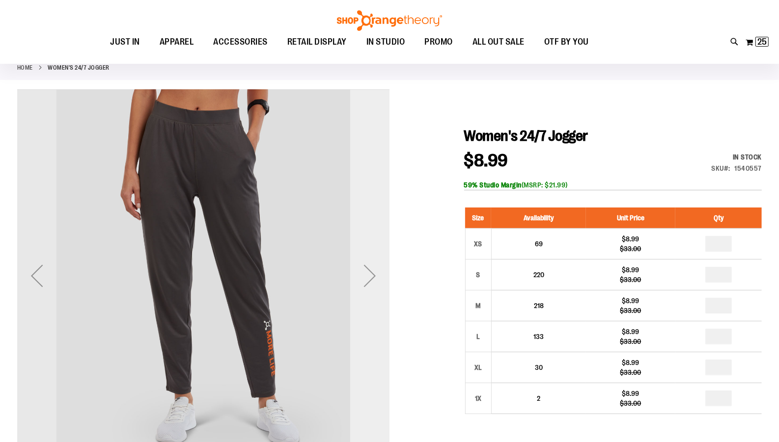
scroll to position [53, 0]
type input "**********"
click at [368, 278] on div "Next" at bounding box center [369, 275] width 39 height 39
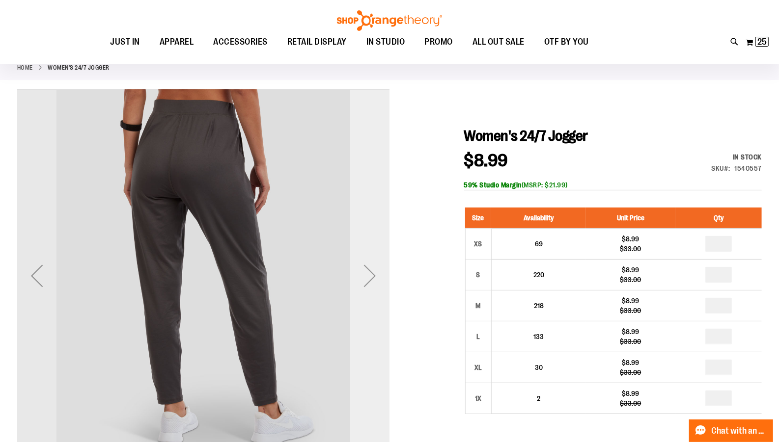
click at [368, 278] on div "Next" at bounding box center [369, 275] width 39 height 39
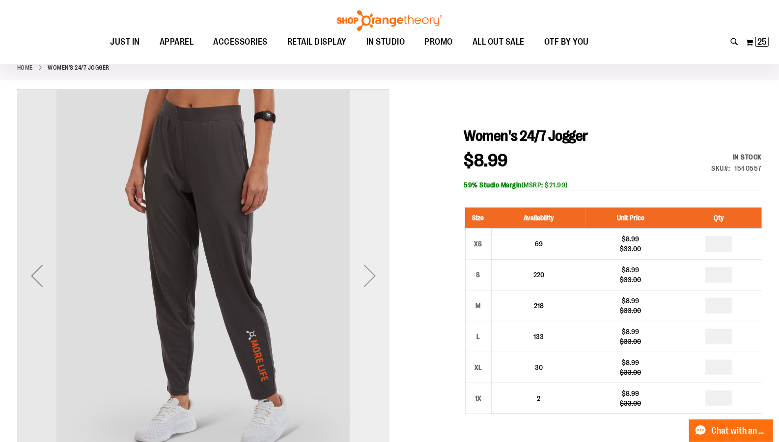
click at [368, 278] on div "Next" at bounding box center [369, 275] width 39 height 39
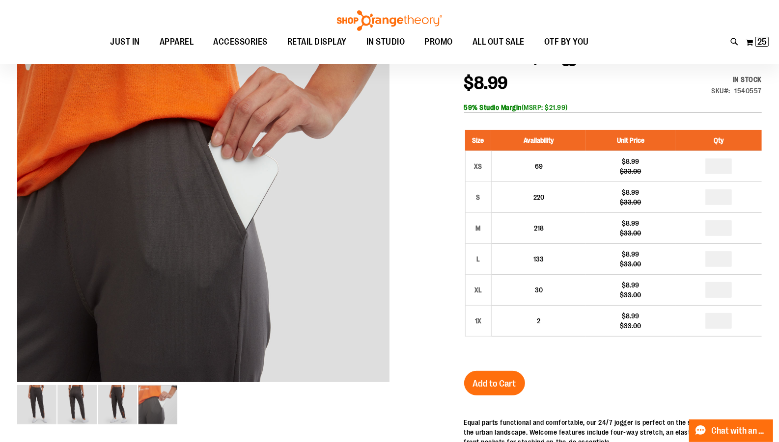
scroll to position [137, 0]
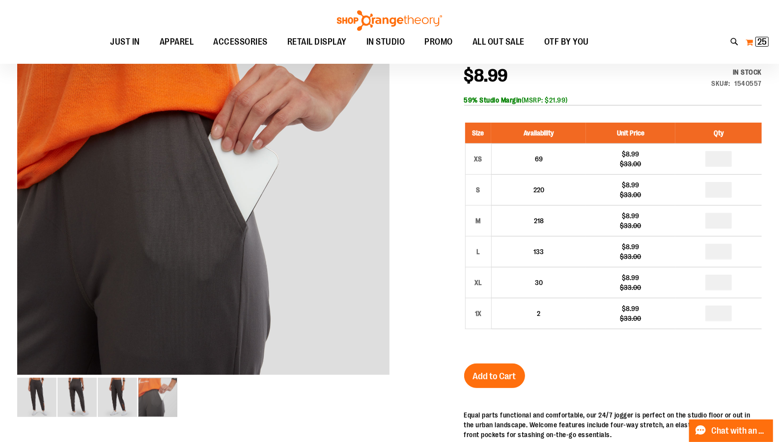
click at [746, 41] on button "My Cart 25 25 items" at bounding box center [757, 42] width 24 height 16
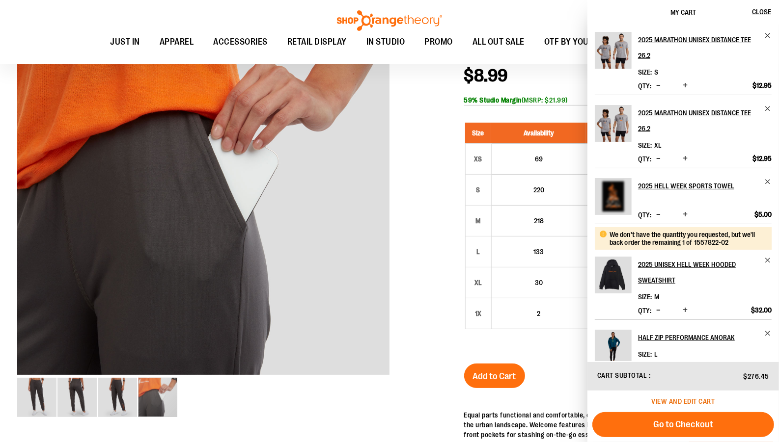
click at [691, 399] on span "View and edit cart" at bounding box center [683, 402] width 63 height 8
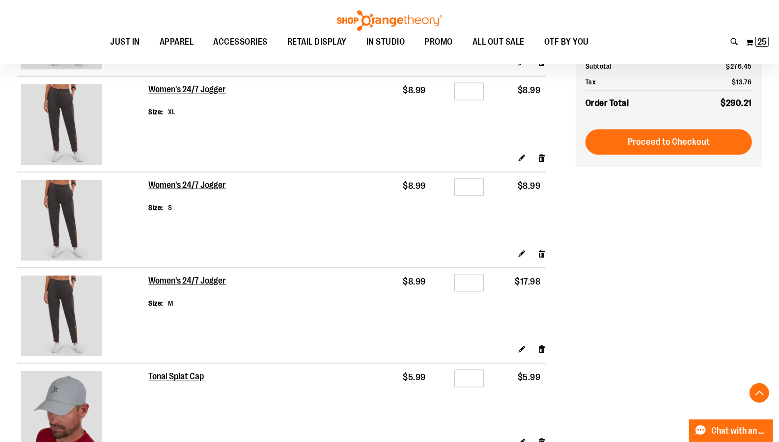
scroll to position [1542, 0]
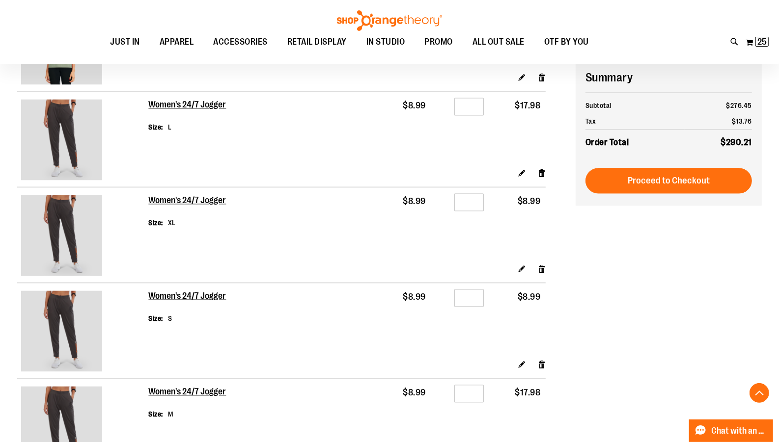
type input "**********"
click at [472, 111] on input "*" at bounding box center [468, 107] width 29 height 18
type input "*"
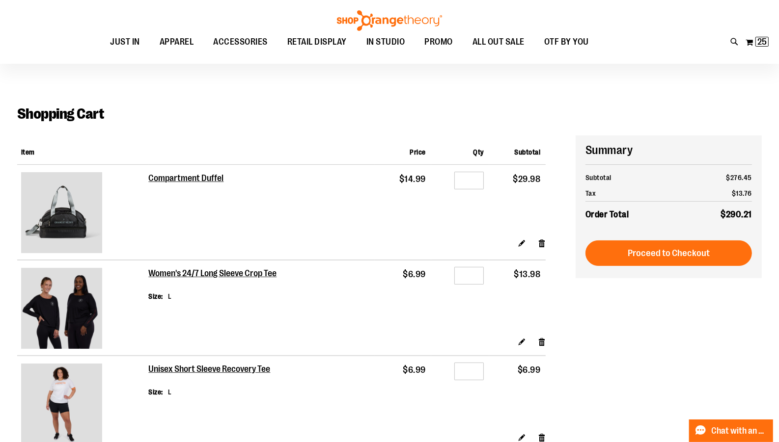
scroll to position [6, 0]
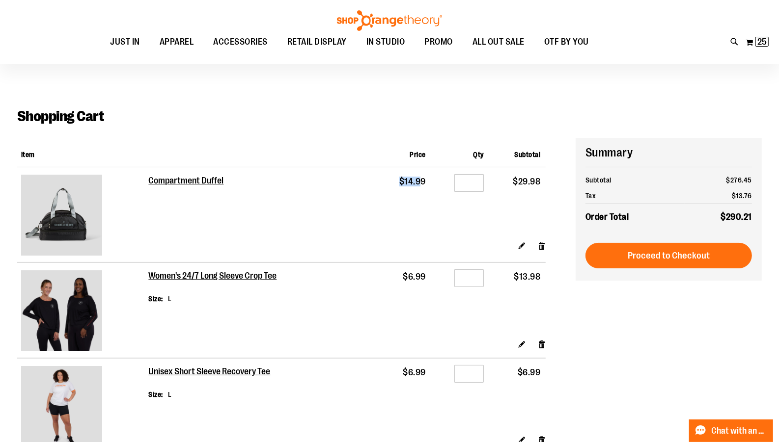
drag, startPoint x: 403, startPoint y: 179, endPoint x: 422, endPoint y: 179, distance: 19.2
click at [422, 179] on span "$14.99" at bounding box center [412, 182] width 27 height 10
click at [364, 184] on td "Compartment Duffel" at bounding box center [261, 196] width 226 height 58
click at [196, 182] on h2 "Compartment Duffel" at bounding box center [186, 181] width 76 height 11
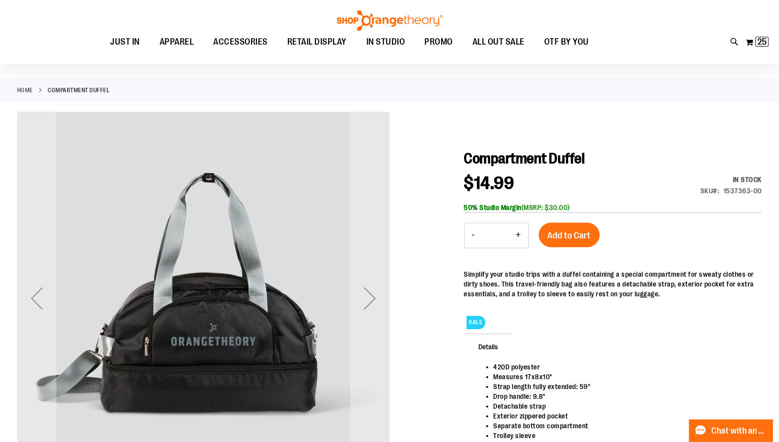
scroll to position [38, 0]
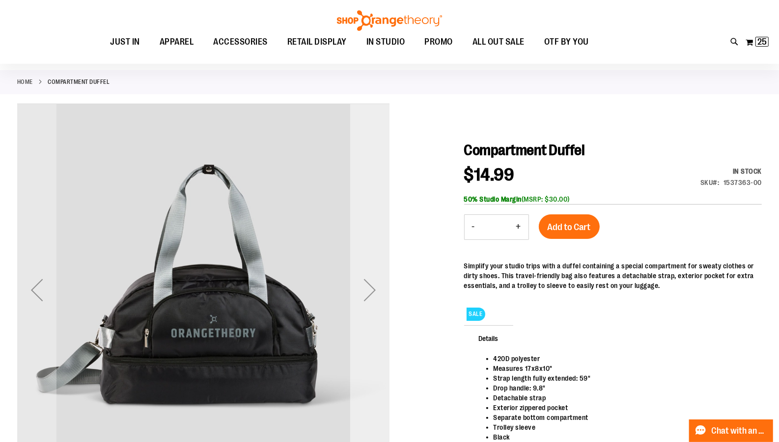
type input "**********"
click at [372, 294] on div "Next" at bounding box center [369, 290] width 39 height 39
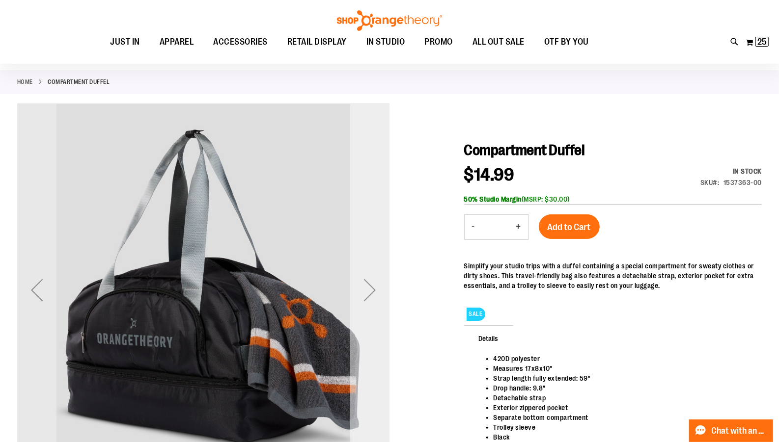
click at [372, 294] on div "Next" at bounding box center [369, 290] width 39 height 39
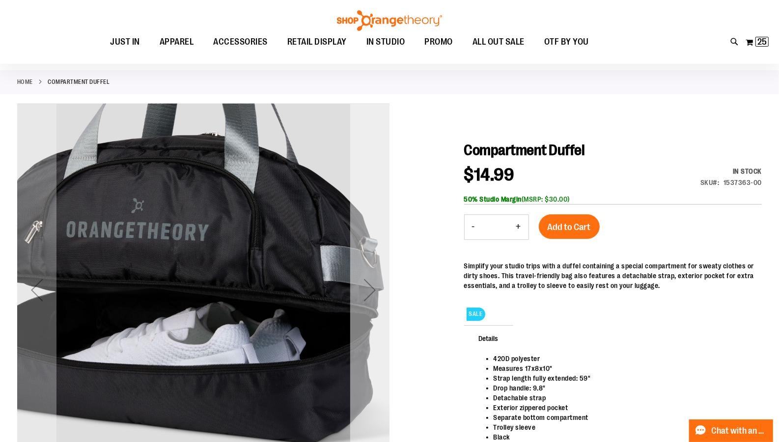
click at [372, 294] on div "Next" at bounding box center [369, 290] width 39 height 39
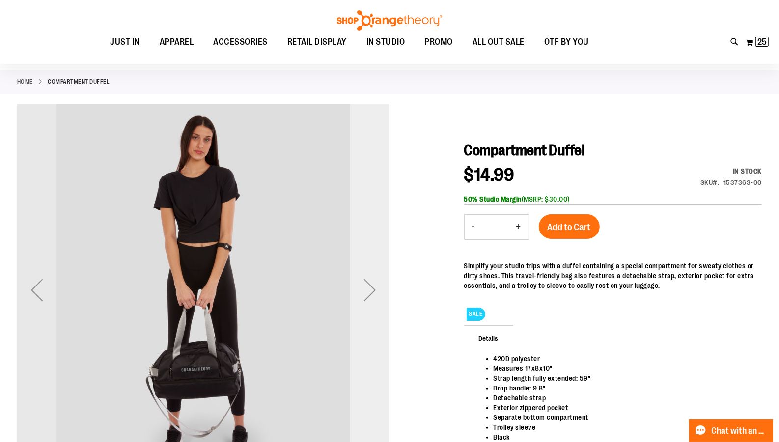
click at [372, 294] on div "Next" at bounding box center [369, 290] width 39 height 39
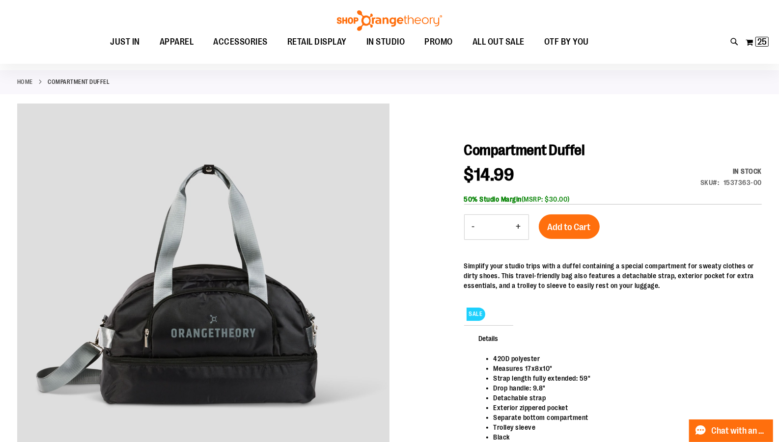
click at [435, 274] on div at bounding box center [389, 317] width 744 height 426
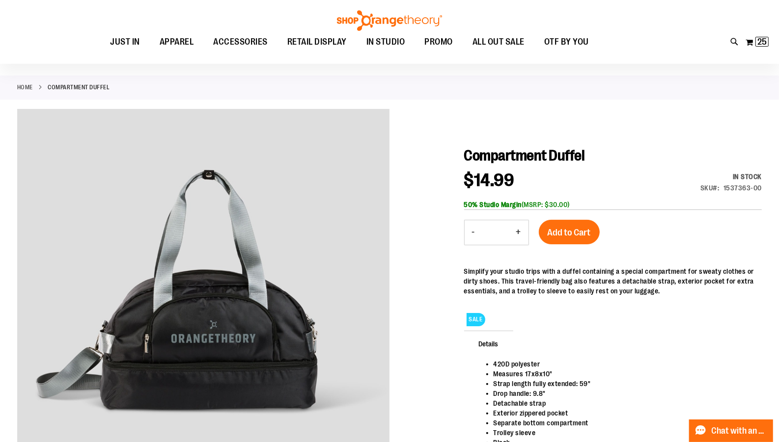
scroll to position [31, 0]
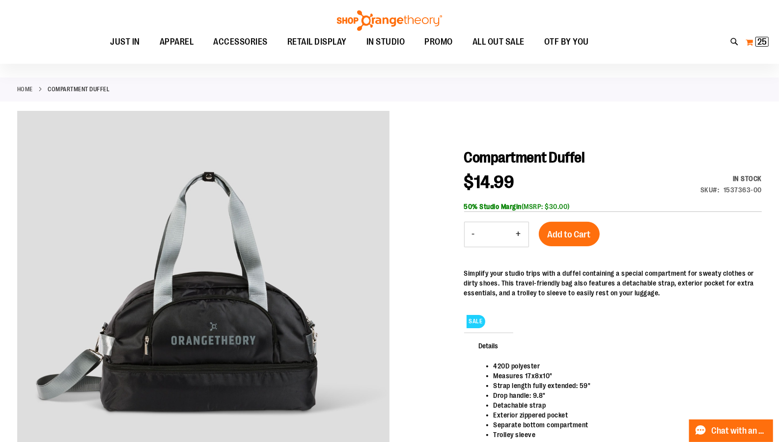
click at [756, 42] on span "25 25 items" at bounding box center [761, 42] width 13 height 10
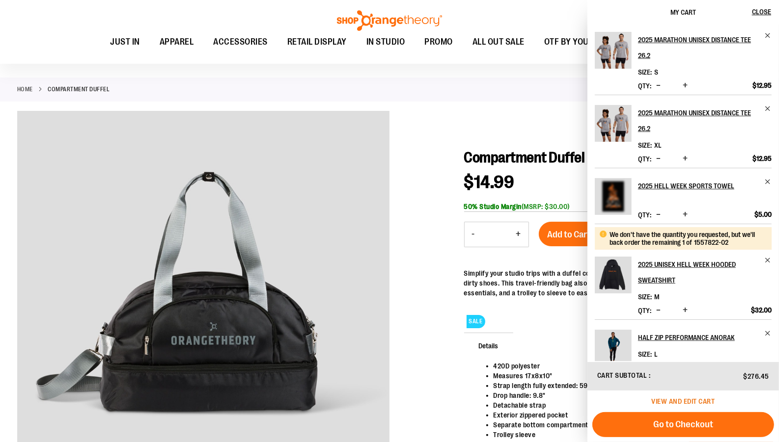
click at [676, 398] on span "View and edit cart" at bounding box center [683, 402] width 63 height 8
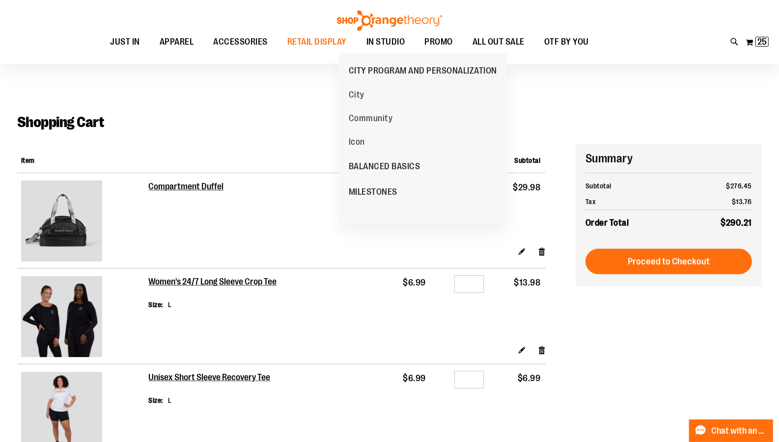
scroll to position [27, 0]
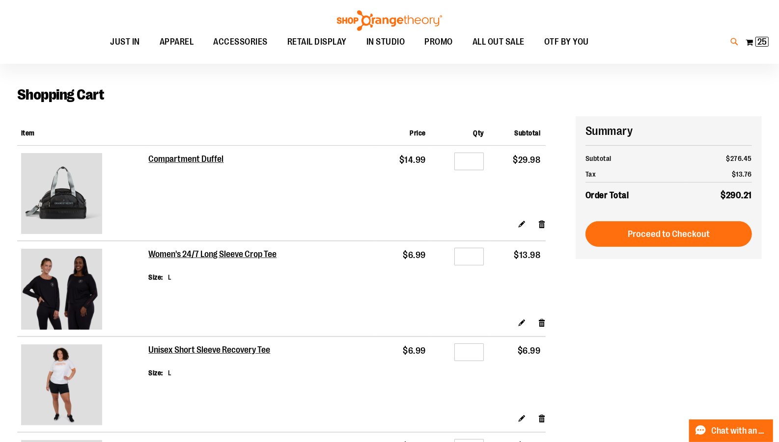
type input "**********"
click at [734, 43] on icon at bounding box center [735, 41] width 8 height 11
click at [480, 51] on input "Search" at bounding box center [389, 55] width 617 height 32
click at [250, 62] on input "********" at bounding box center [389, 55] width 617 height 32
type input "********"
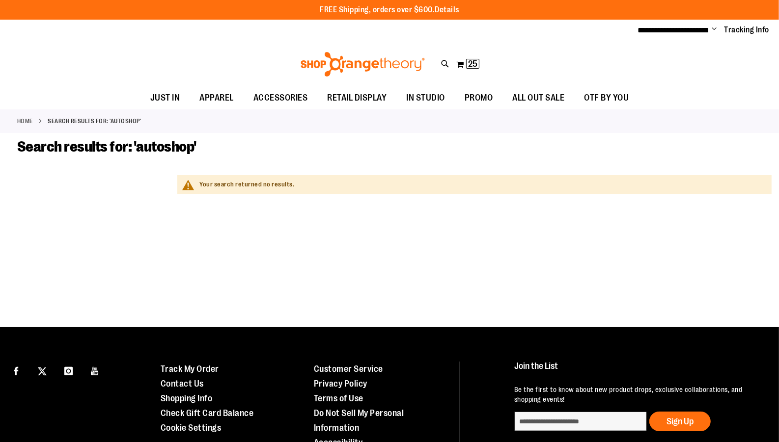
type input "**********"
click at [446, 60] on icon at bounding box center [445, 63] width 8 height 11
type input "********"
type input "**********"
click at [442, 60] on icon at bounding box center [445, 63] width 8 height 11
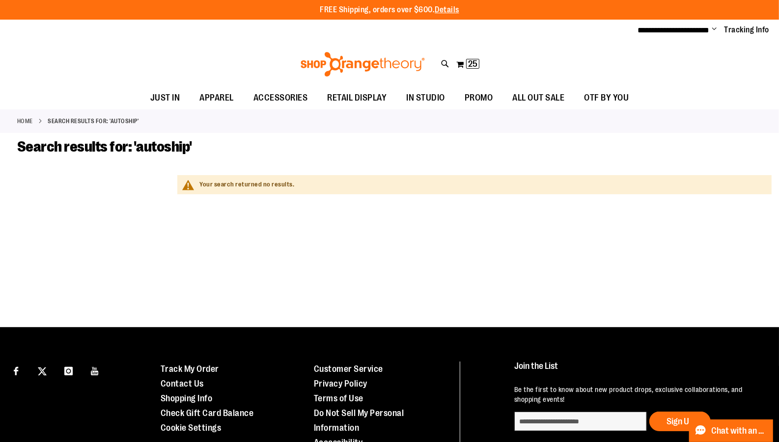
click at [298, 47] on input "********" at bounding box center [389, 55] width 617 height 32
type input "***"
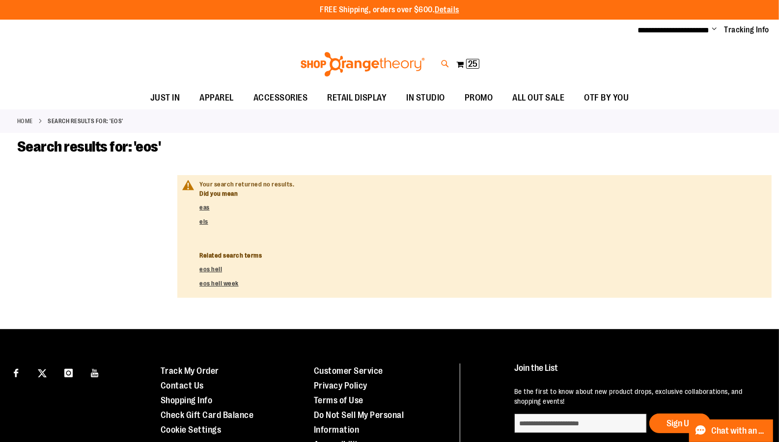
type input "**********"
click at [442, 64] on icon at bounding box center [445, 63] width 8 height 11
type input "******"
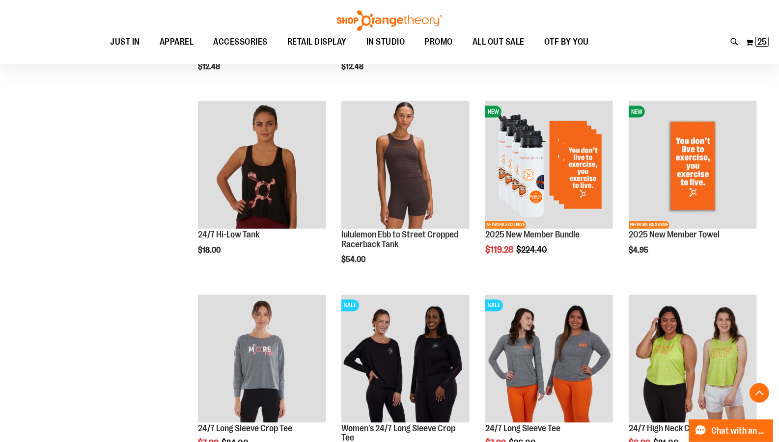
scroll to position [1413, 0]
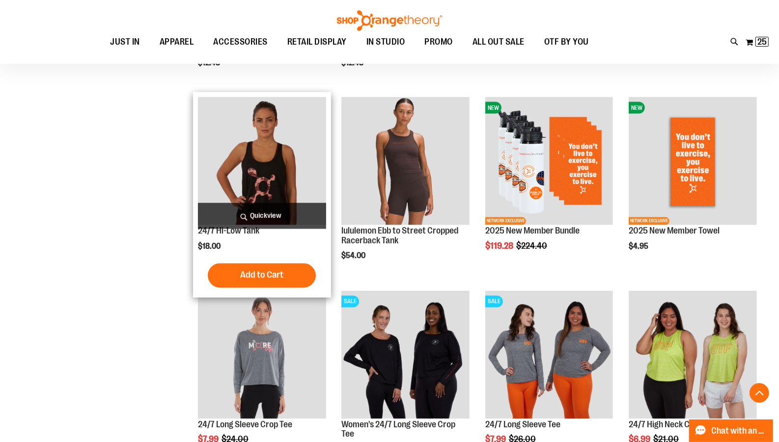
type input "**********"
click at [258, 216] on span "Quickview" at bounding box center [262, 216] width 128 height 26
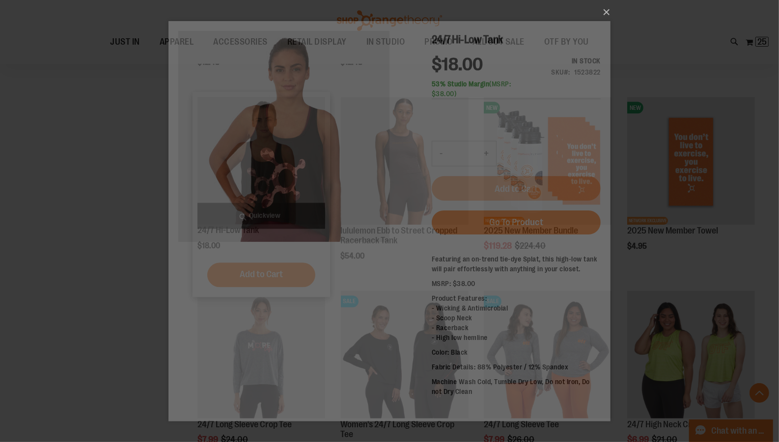
scroll to position [0, 0]
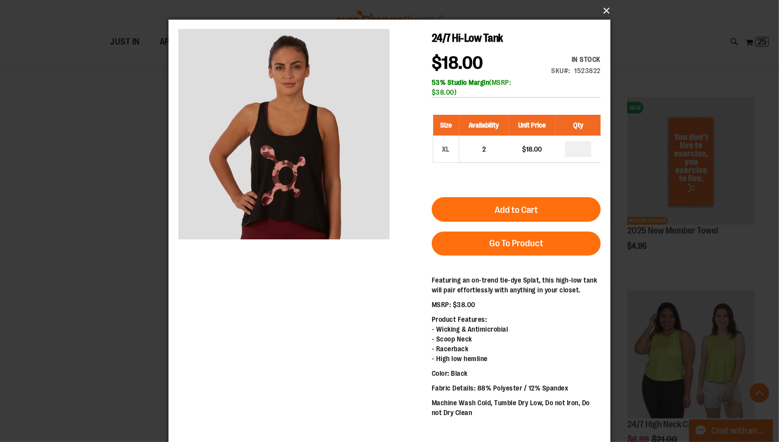
click at [605, 12] on button "×" at bounding box center [392, 11] width 442 height 22
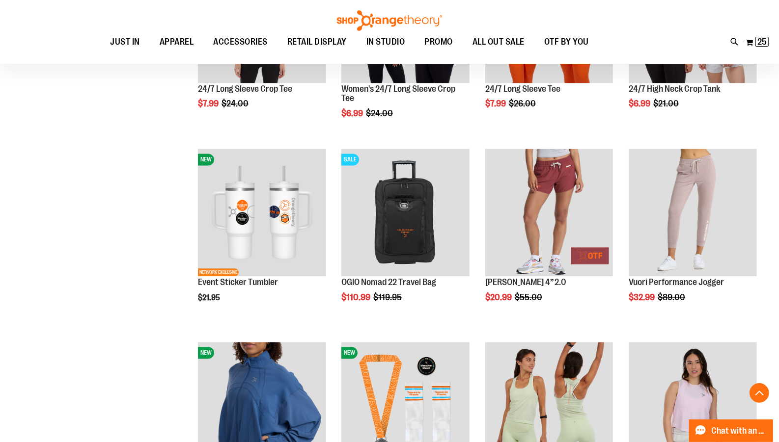
scroll to position [1761, 0]
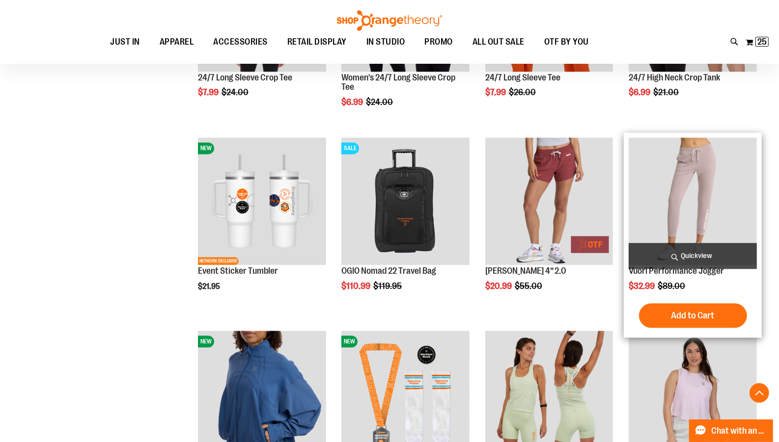
click at [692, 259] on span "Quickview" at bounding box center [693, 256] width 128 height 26
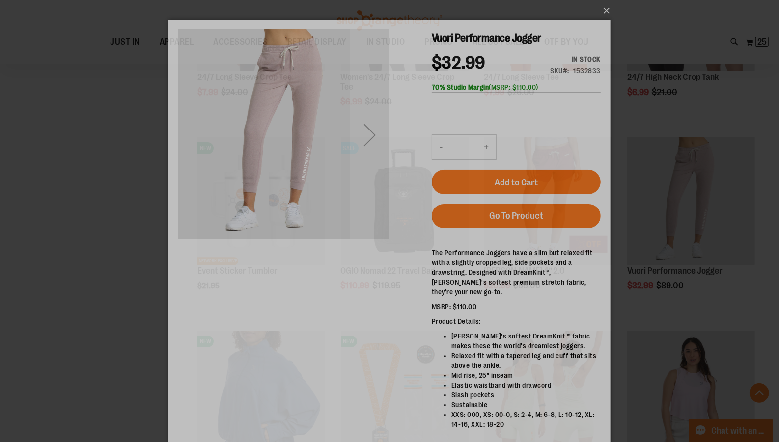
scroll to position [0, 0]
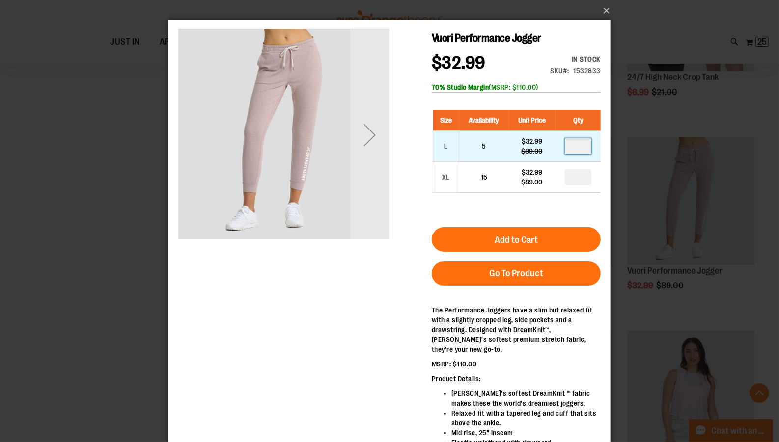
click at [579, 152] on input "number" at bounding box center [577, 146] width 27 height 16
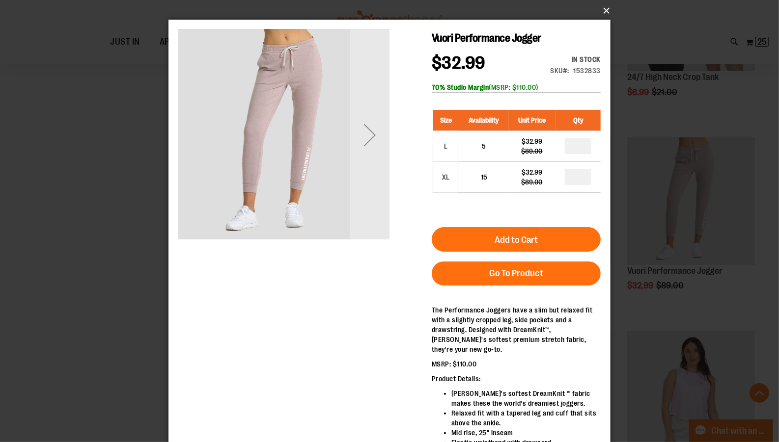
type input "*"
click at [604, 12] on button "×" at bounding box center [392, 11] width 442 height 22
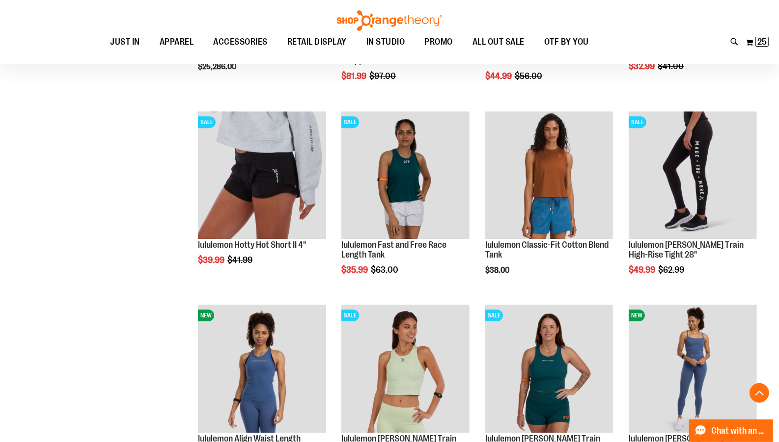
scroll to position [2565, 0]
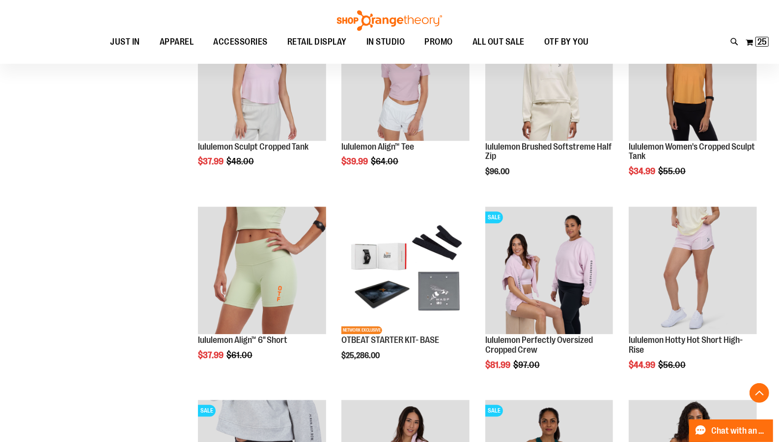
scroll to position [4988, 0]
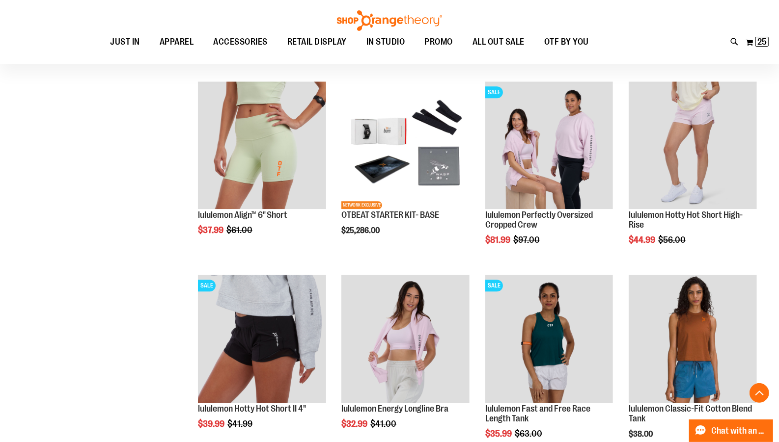
scroll to position [4756, 0]
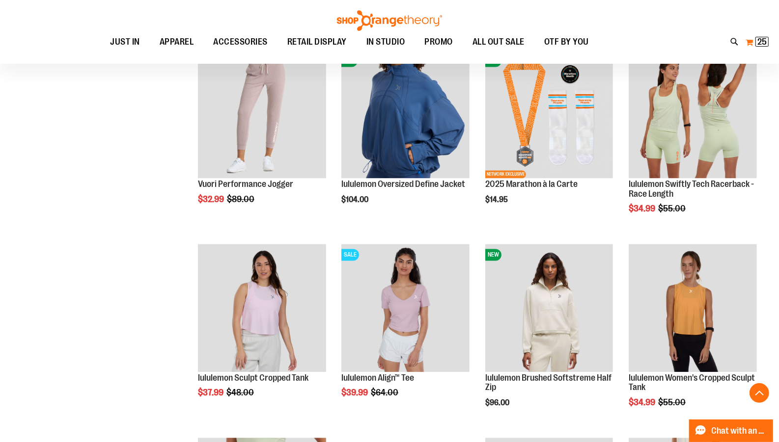
click at [751, 42] on button "My Cart 25 25 items" at bounding box center [757, 42] width 24 height 16
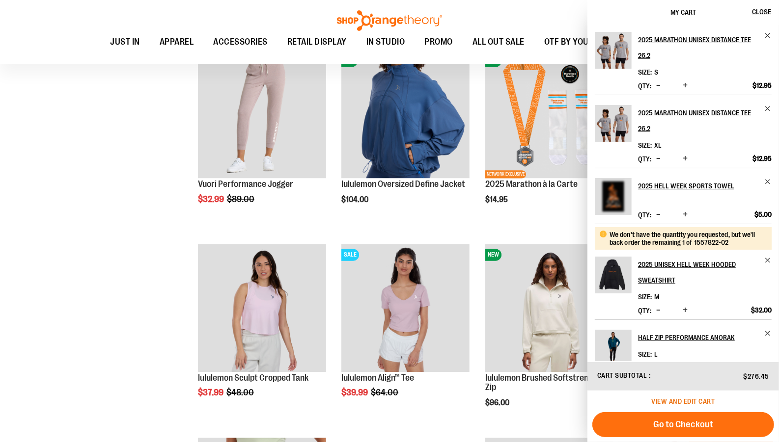
click at [680, 404] on span "View and edit cart" at bounding box center [683, 402] width 63 height 8
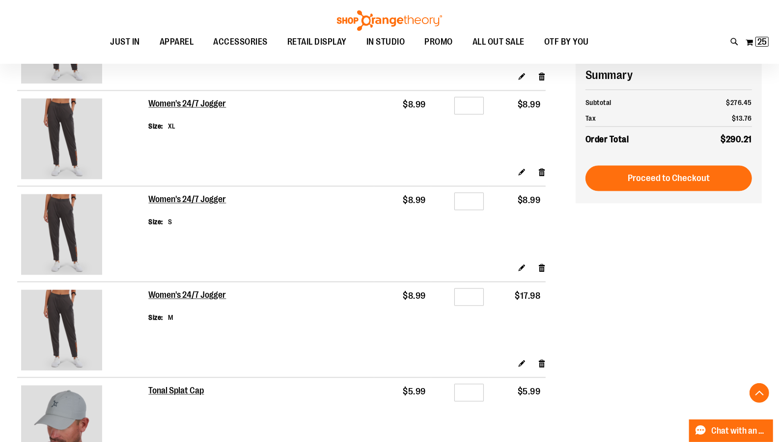
scroll to position [1642, 0]
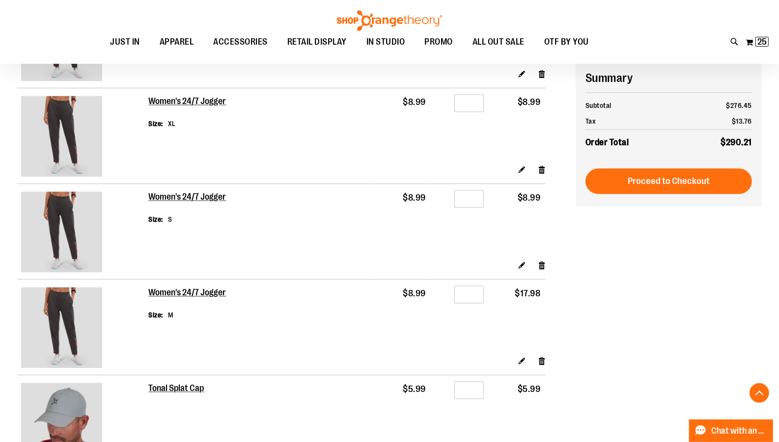
type input "**********"
click at [475, 297] on input "*" at bounding box center [468, 295] width 29 height 18
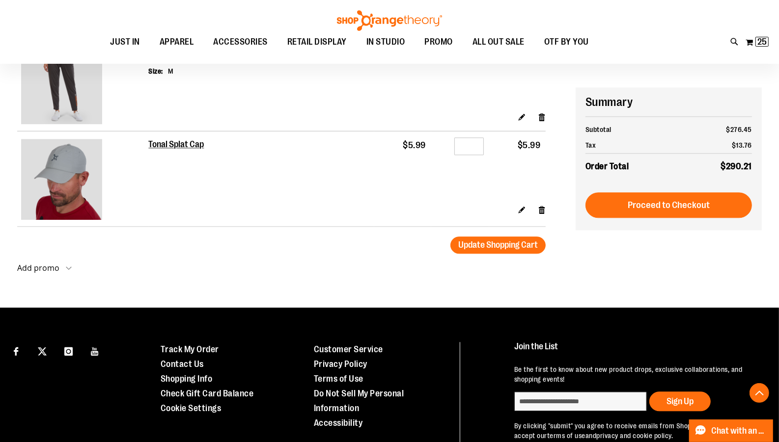
scroll to position [1910, 0]
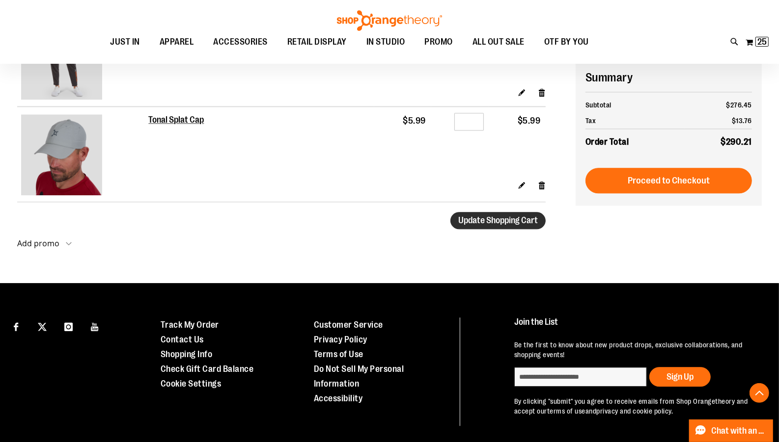
type input "*"
click at [489, 216] on button "Update Shopping Cart" at bounding box center [497, 220] width 95 height 17
